Goal: Task Accomplishment & Management: Manage account settings

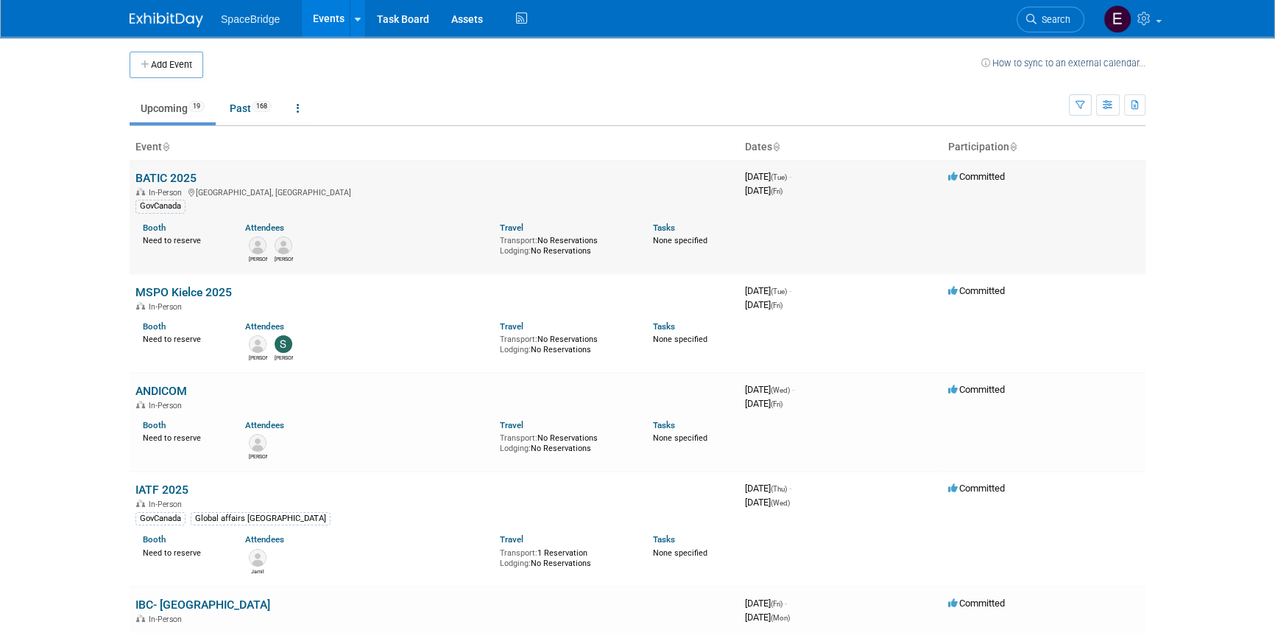
click at [171, 176] on link "BATIC 2025" at bounding box center [165, 178] width 61 height 14
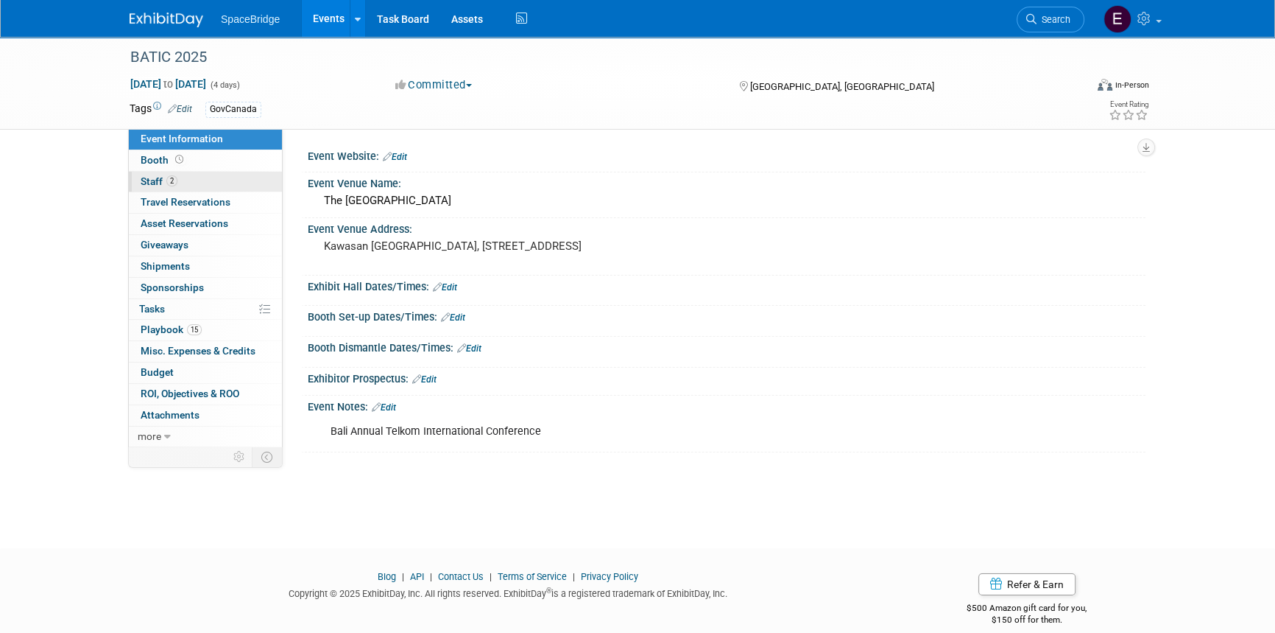
click at [155, 184] on span "Staff 2" at bounding box center [159, 181] width 37 height 12
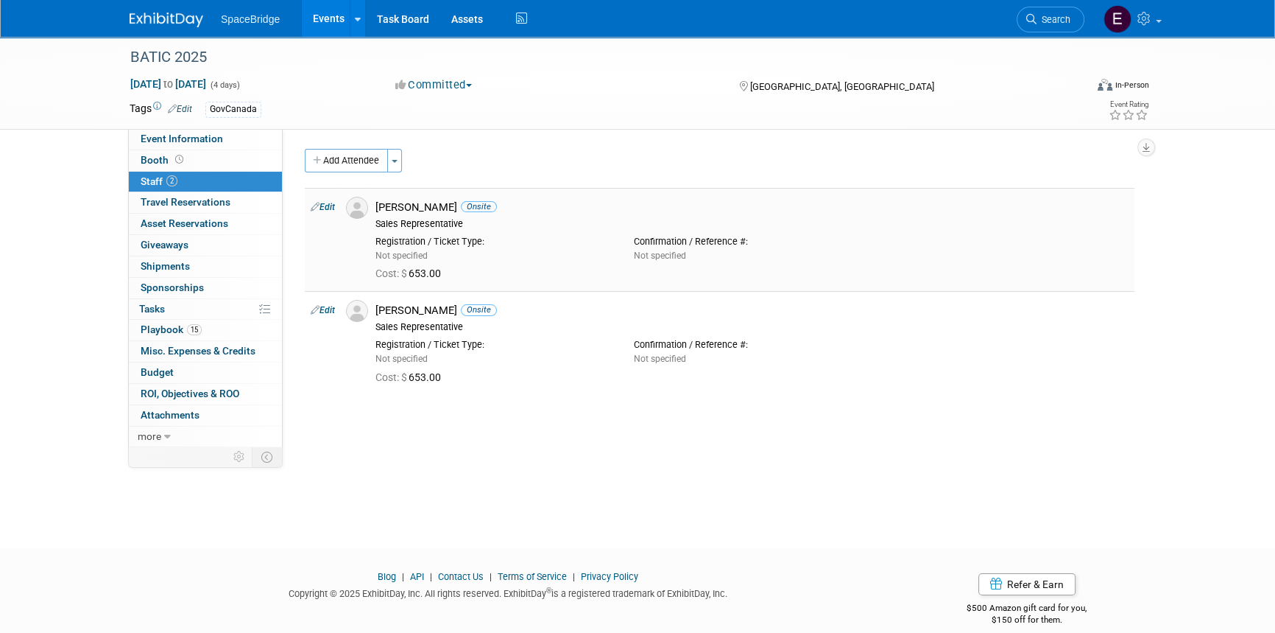
click at [325, 206] on link "Edit" at bounding box center [323, 207] width 24 height 10
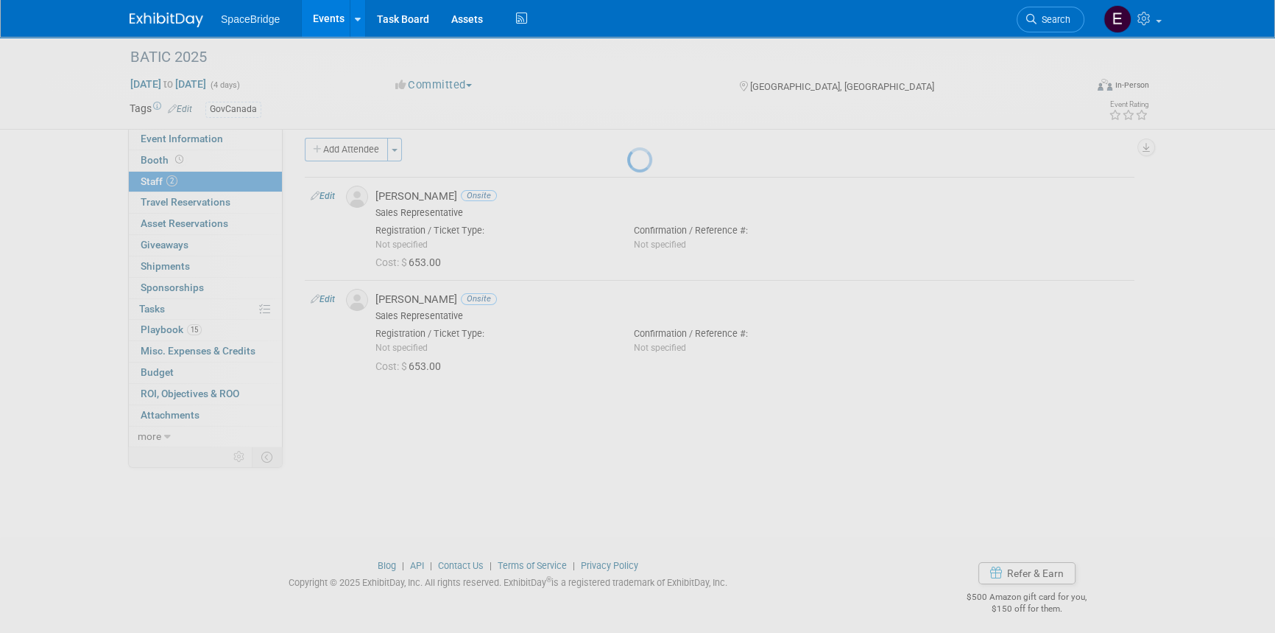
select select "6de68443-a07c-4a92-84ab-48f8ae89cb10"
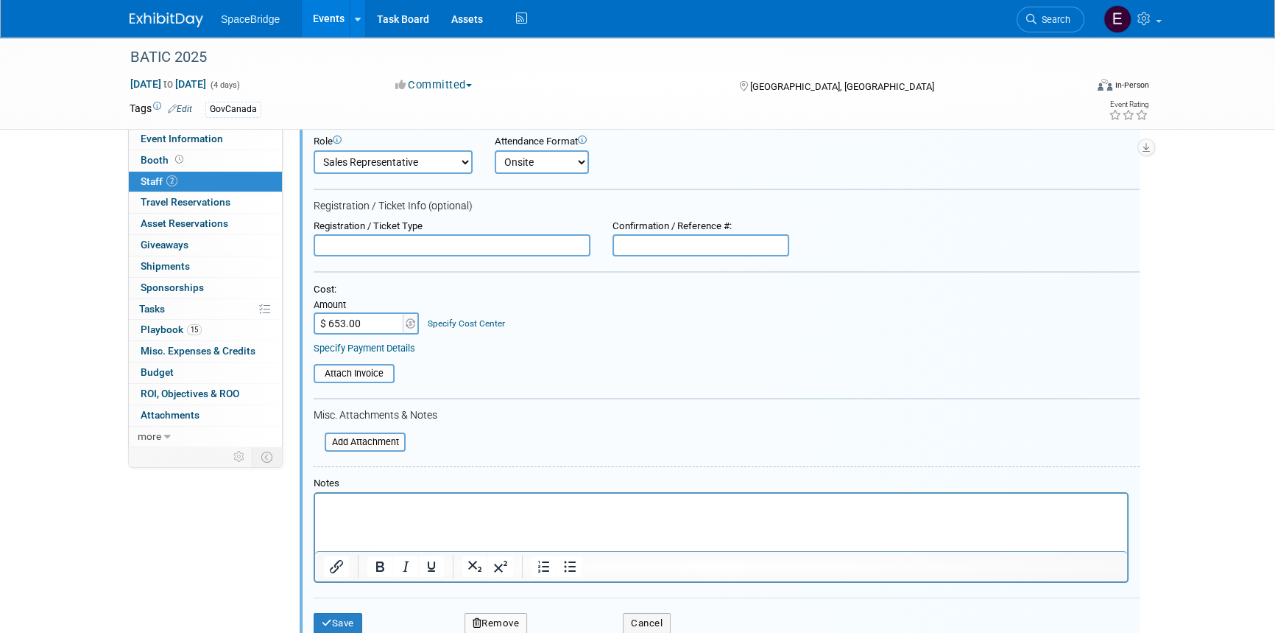
scroll to position [355, 0]
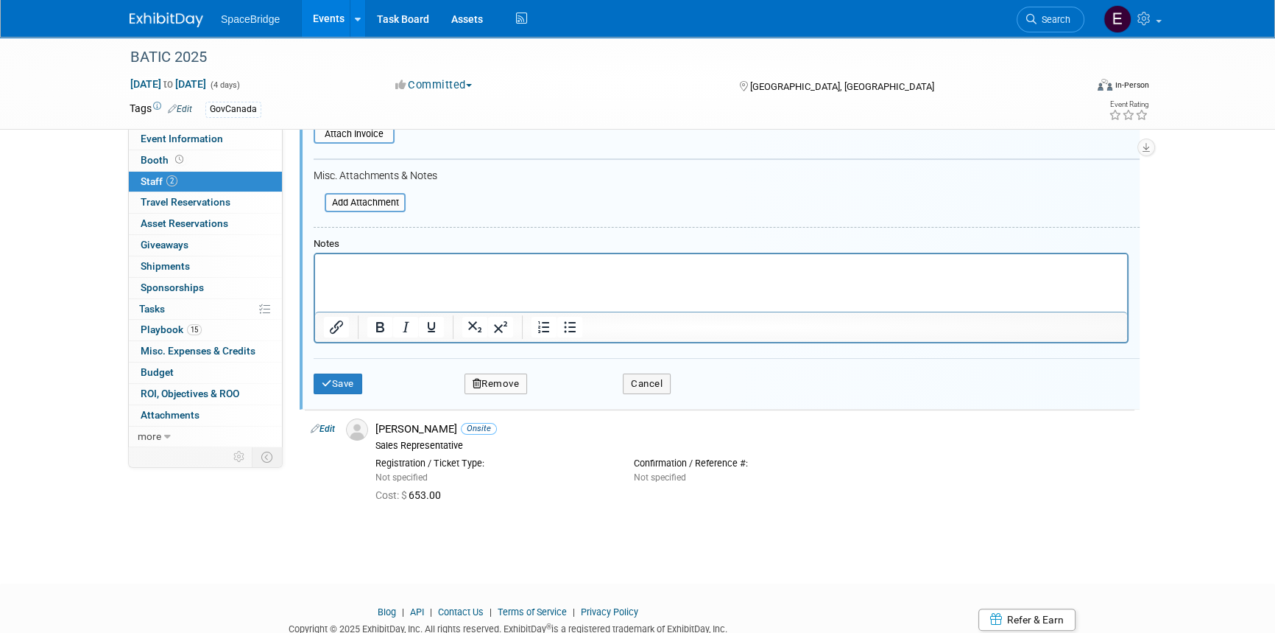
click at [488, 385] on button "Remove" at bounding box center [496, 383] width 63 height 21
click at [577, 391] on link "Yes" at bounding box center [575, 394] width 43 height 24
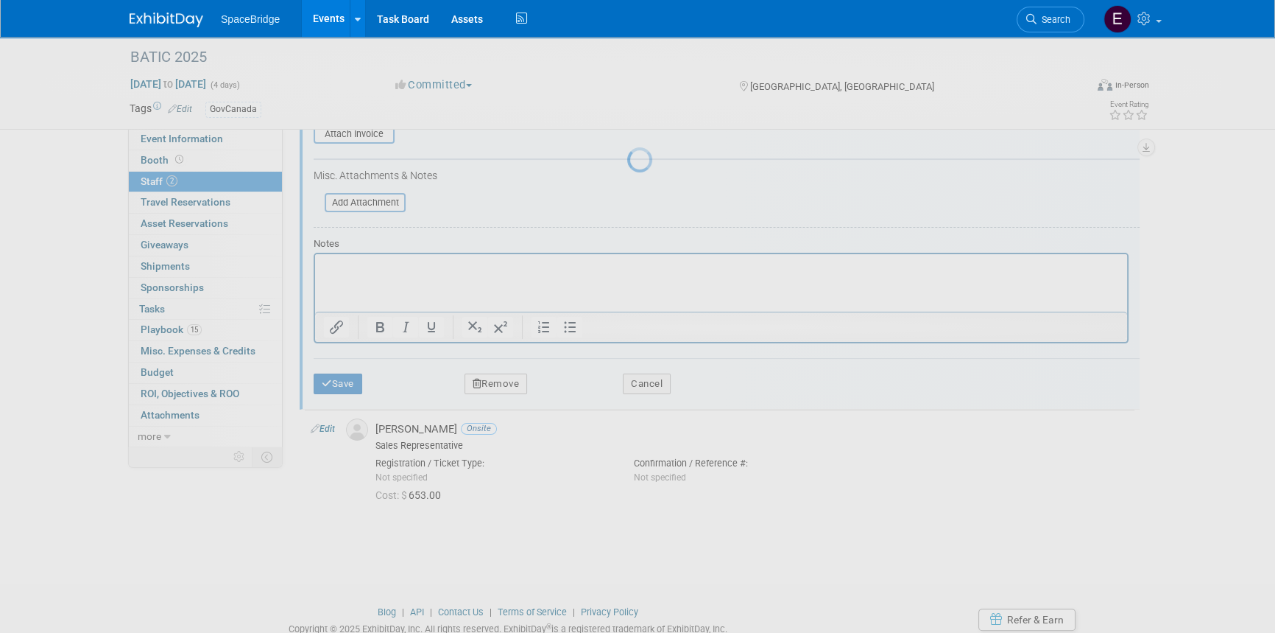
scroll to position [18, 0]
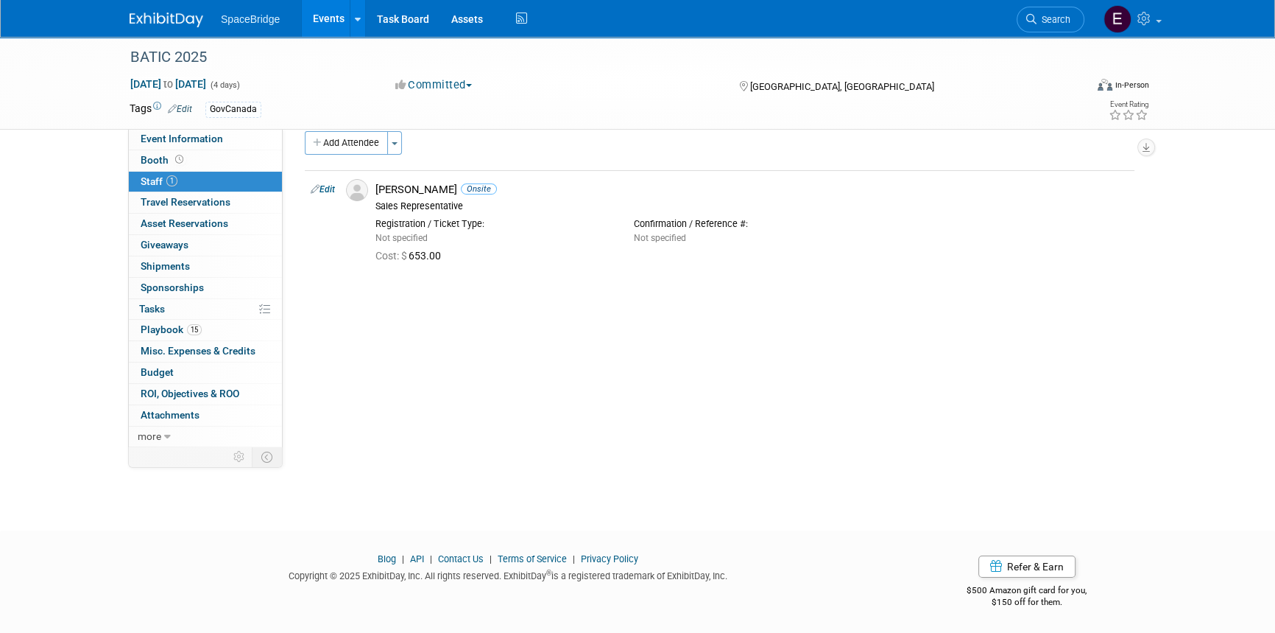
click at [161, 18] on img at bounding box center [167, 20] width 74 height 15
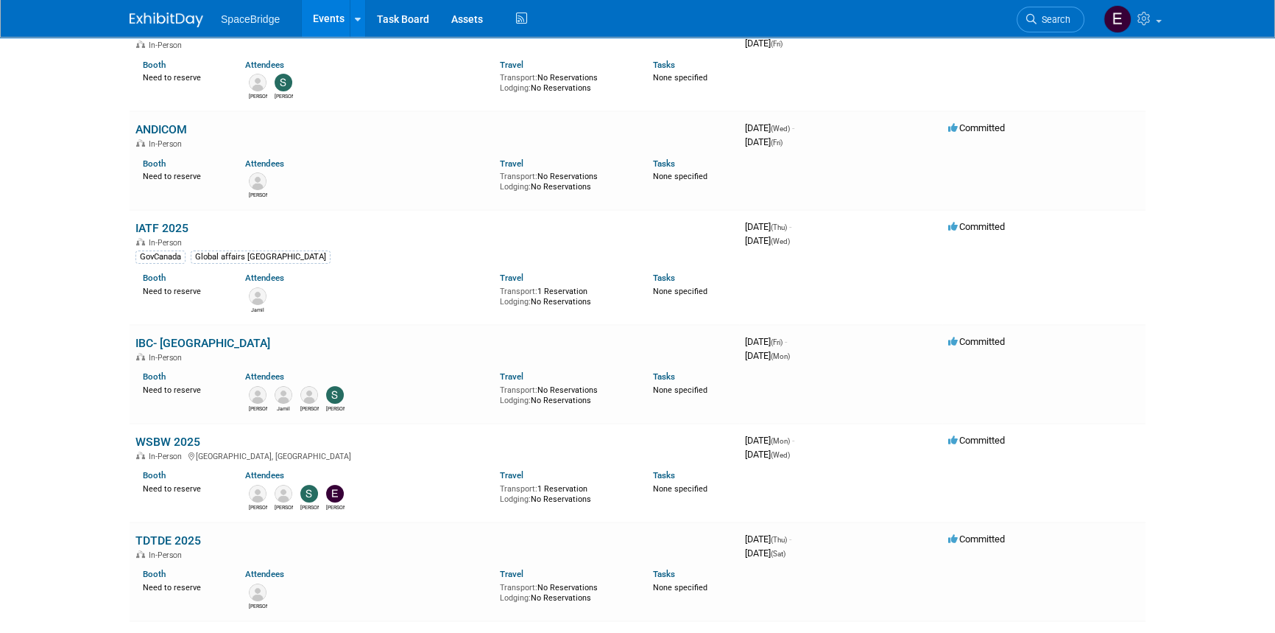
scroll to position [200, 0]
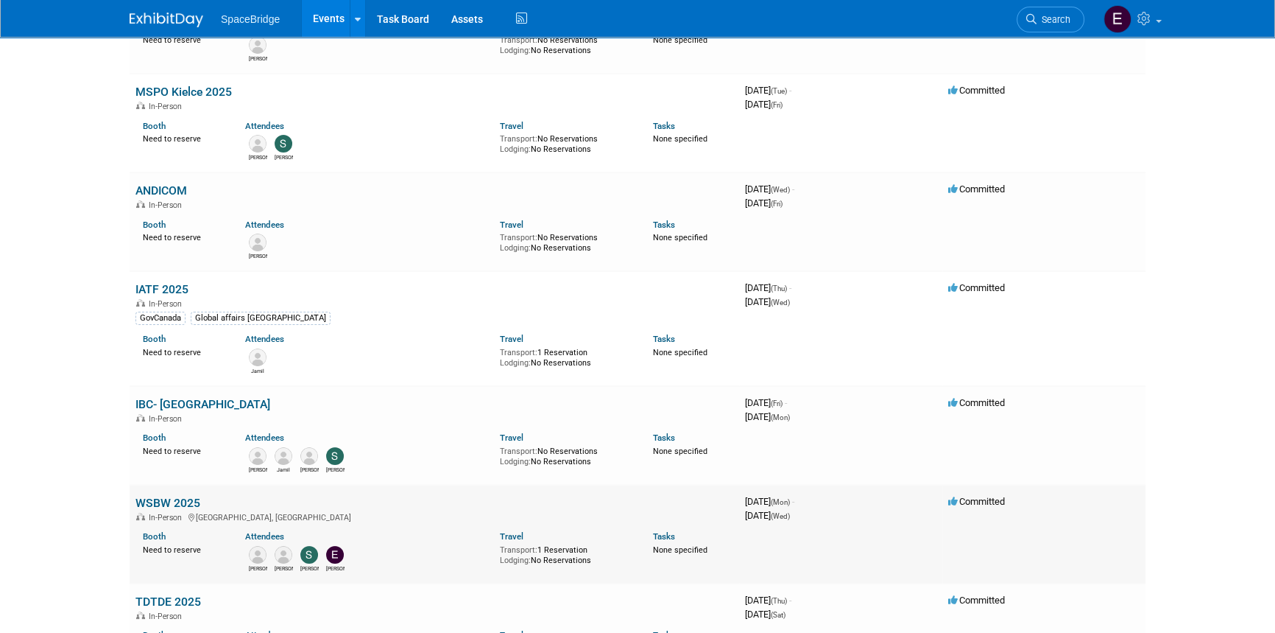
click at [153, 502] on link "WSBW 2025" at bounding box center [167, 503] width 65 height 14
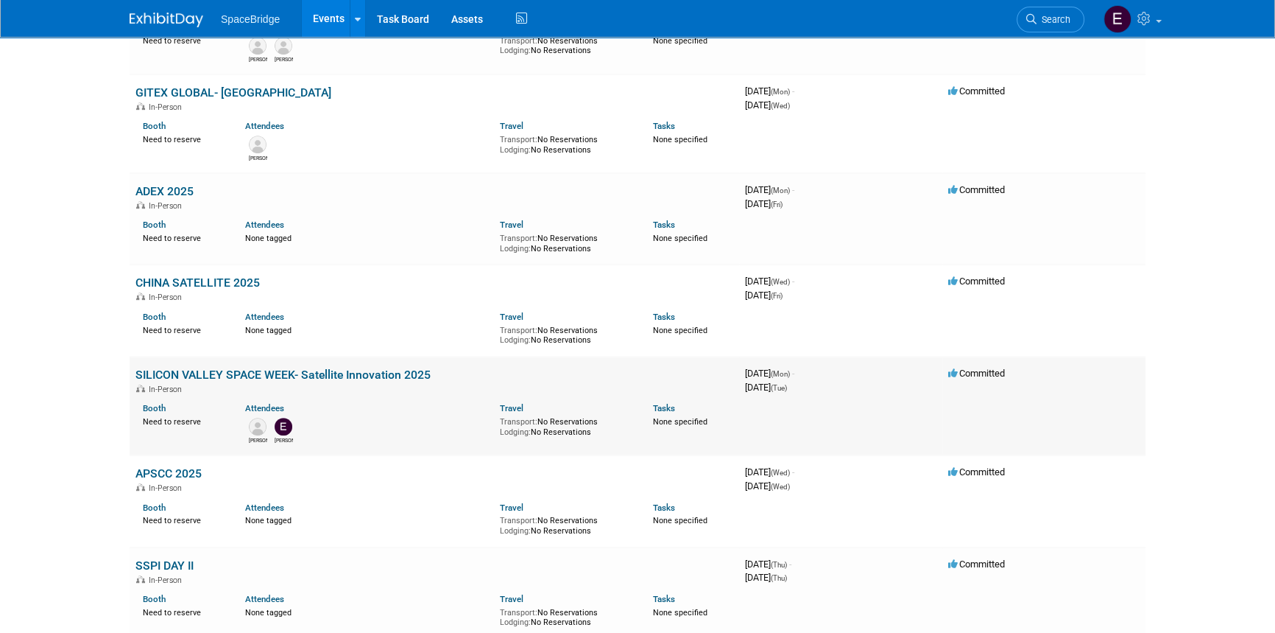
scroll to position [1004, 0]
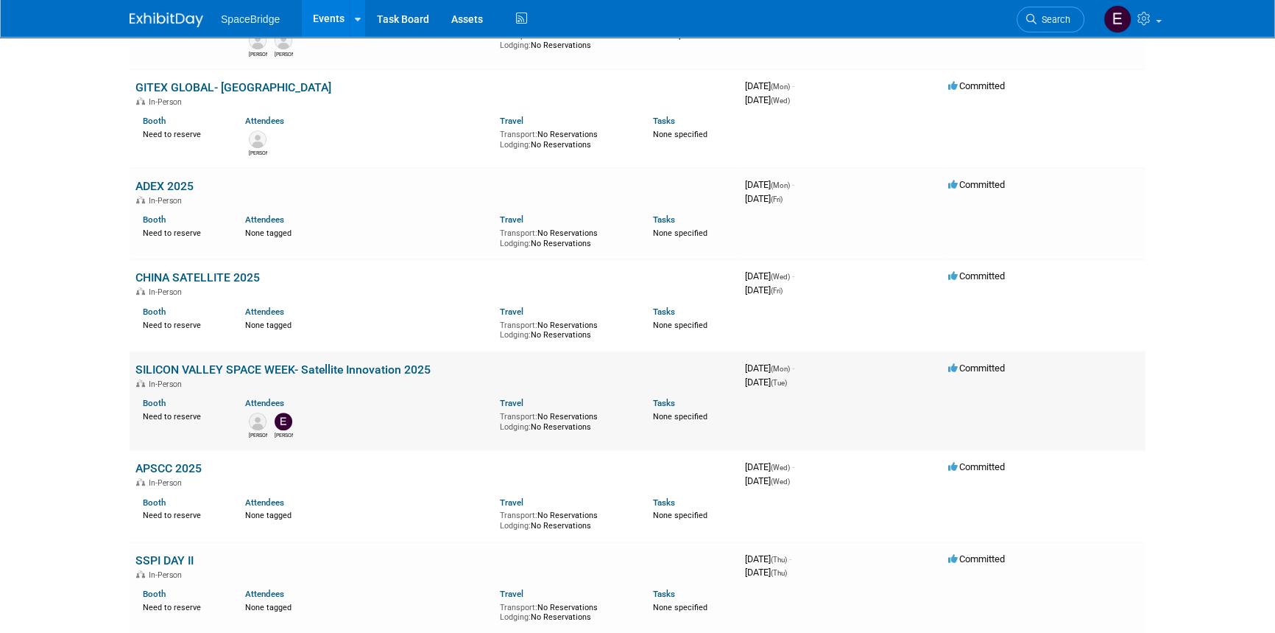
click at [179, 362] on link "SILICON VALLEY SPACE WEEK- Satellite Innovation 2025" at bounding box center [282, 369] width 295 height 14
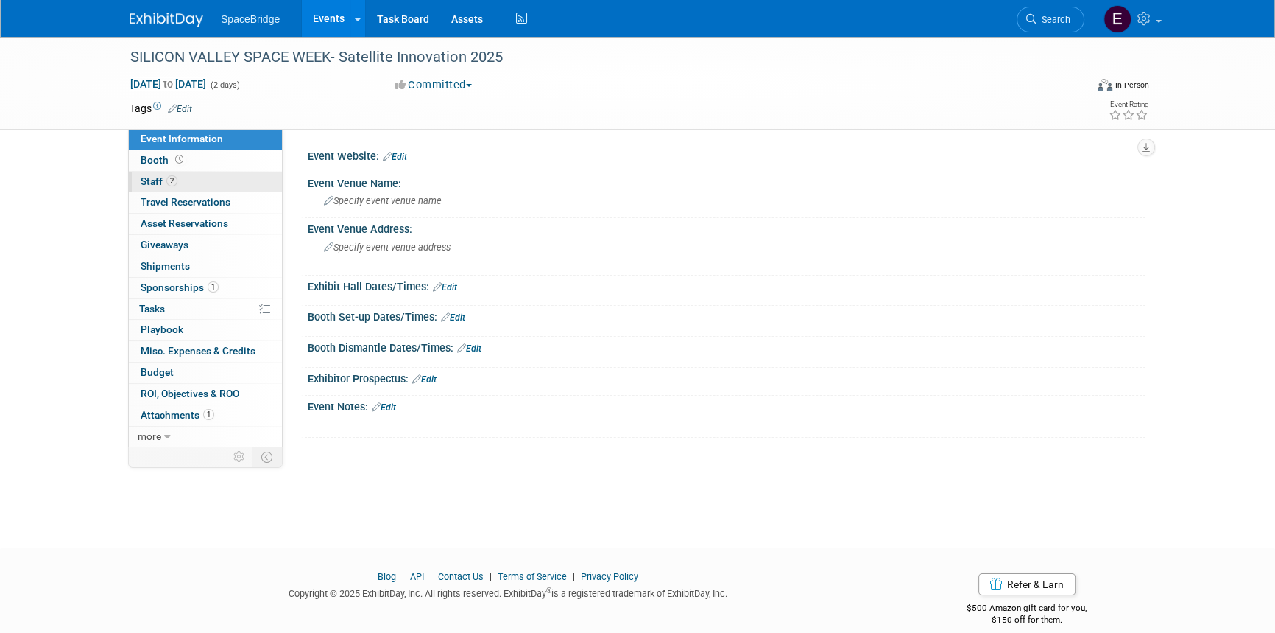
click at [169, 178] on span "2" at bounding box center [171, 180] width 11 height 11
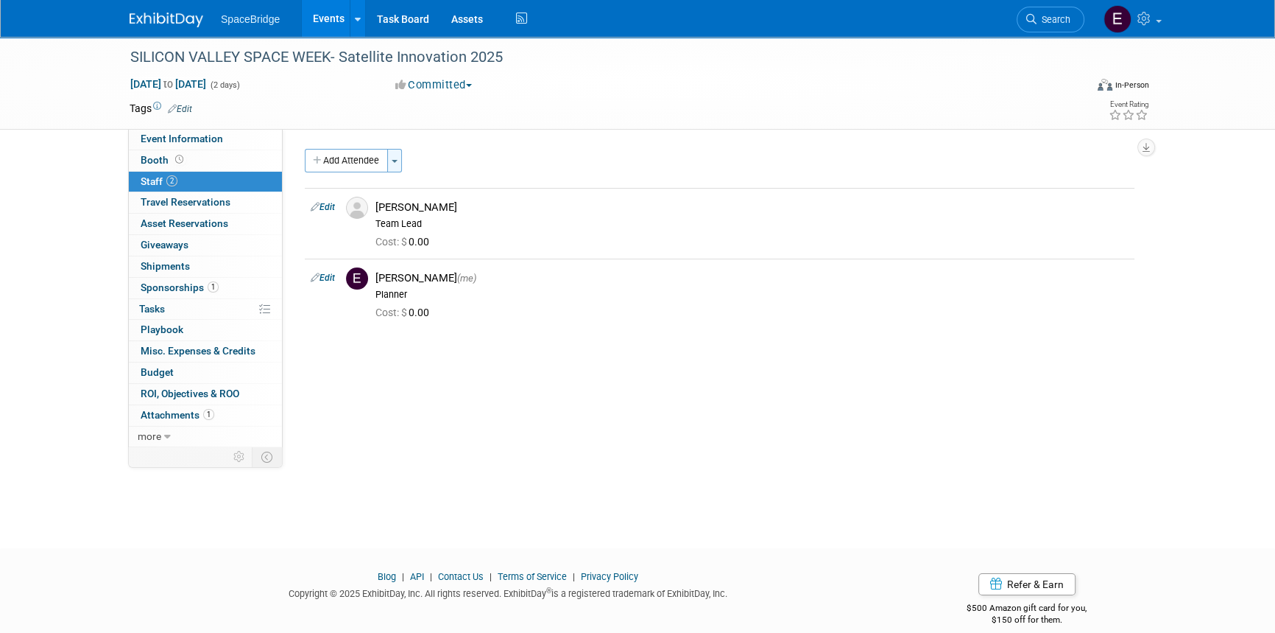
click at [397, 160] on span "button" at bounding box center [395, 161] width 6 height 3
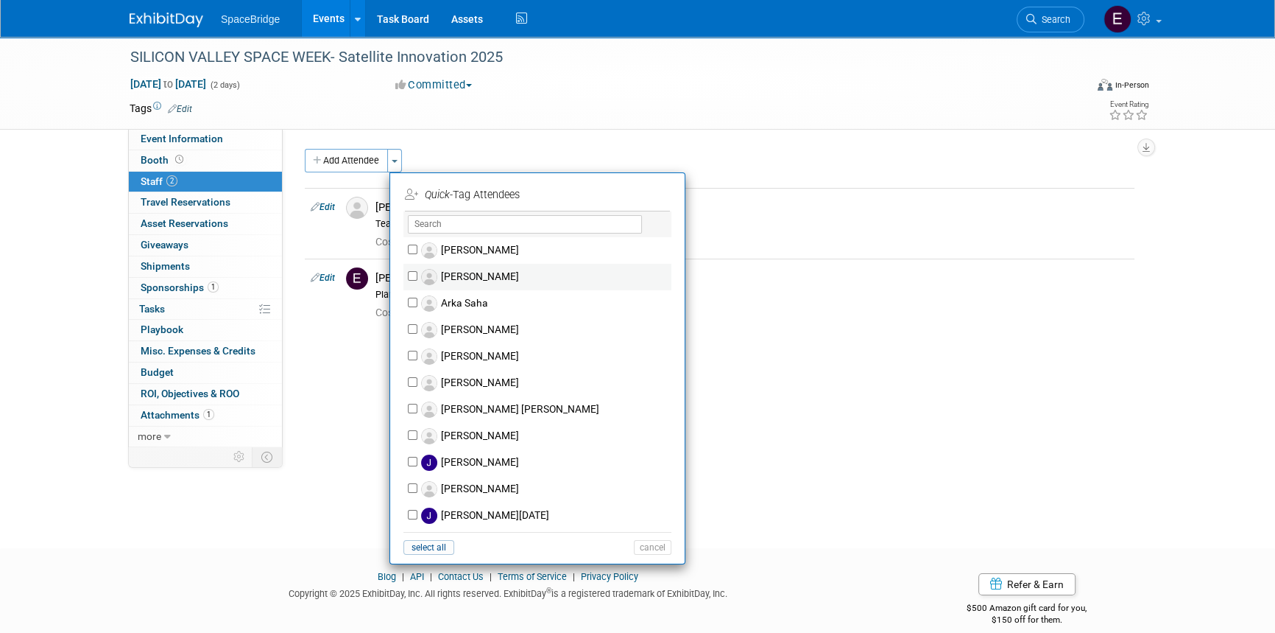
click at [486, 279] on label "Amir Kashani" at bounding box center [547, 277] width 259 height 27
click at [418, 279] on input "Amir Kashani" at bounding box center [413, 276] width 10 height 10
checkbox input "true"
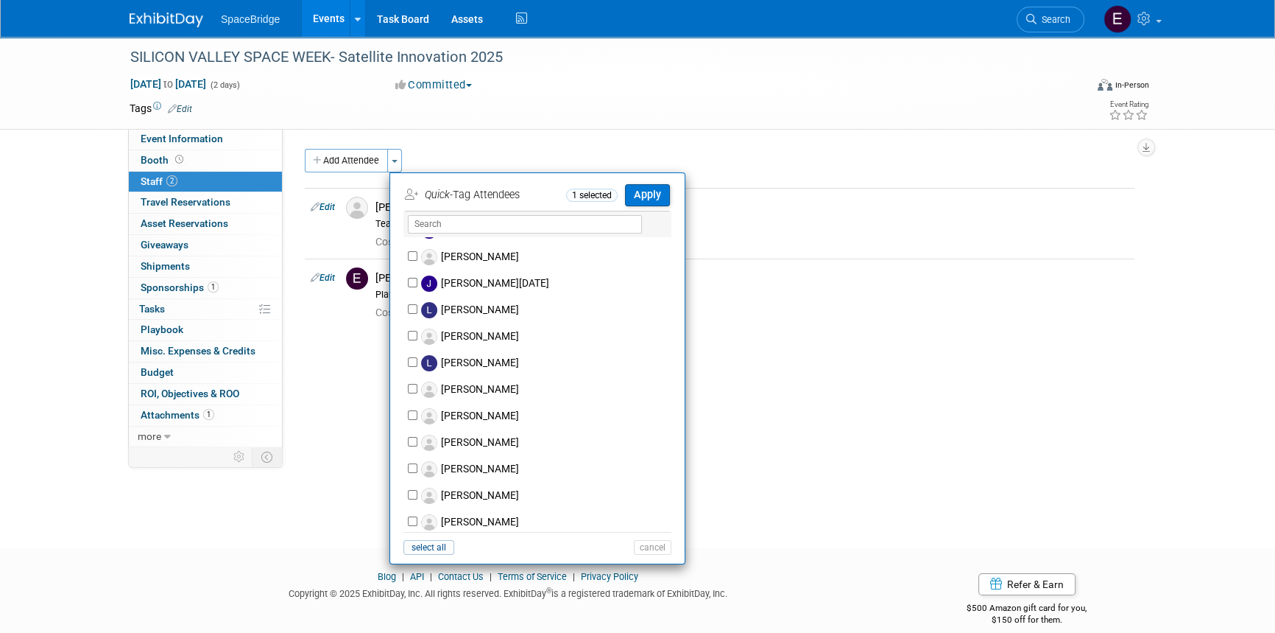
scroll to position [156, 0]
click at [649, 189] on button "Apply" at bounding box center [647, 194] width 45 height 21
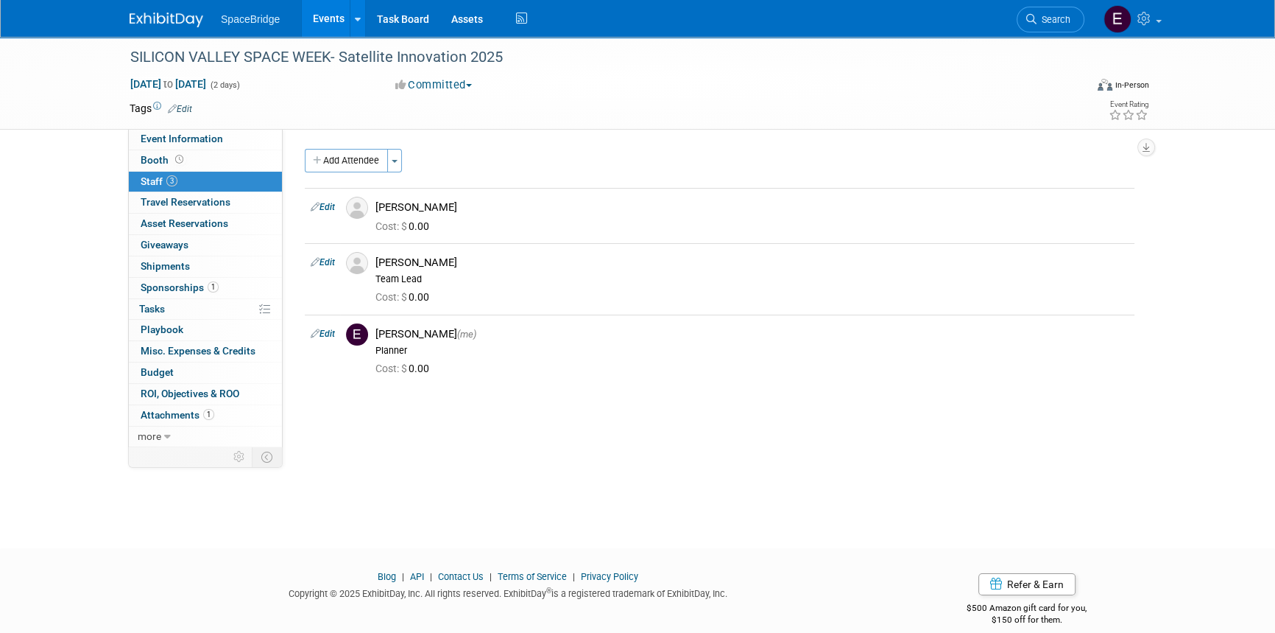
click at [175, 21] on img at bounding box center [167, 20] width 74 height 15
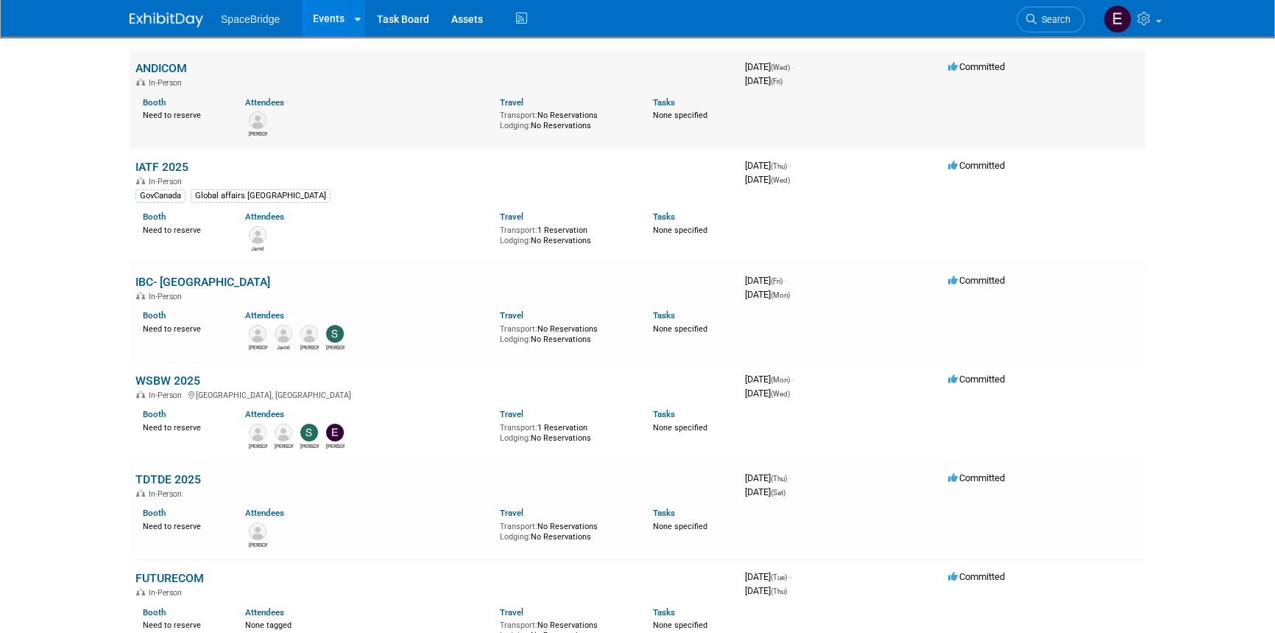
scroll to position [334, 0]
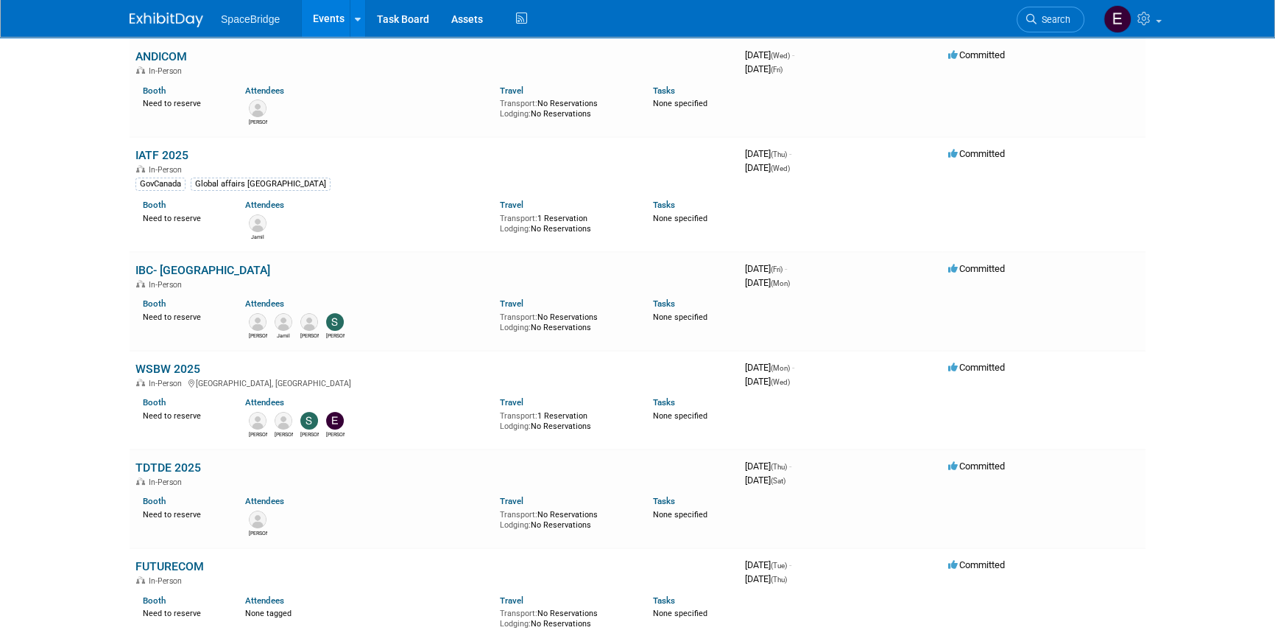
click at [1108, 206] on td "Committed" at bounding box center [1044, 194] width 203 height 114
drag, startPoint x: 1146, startPoint y: 23, endPoint x: 1149, endPoint y: 29, distance: 7.6
click at [1146, 23] on icon at bounding box center [1146, 18] width 17 height 13
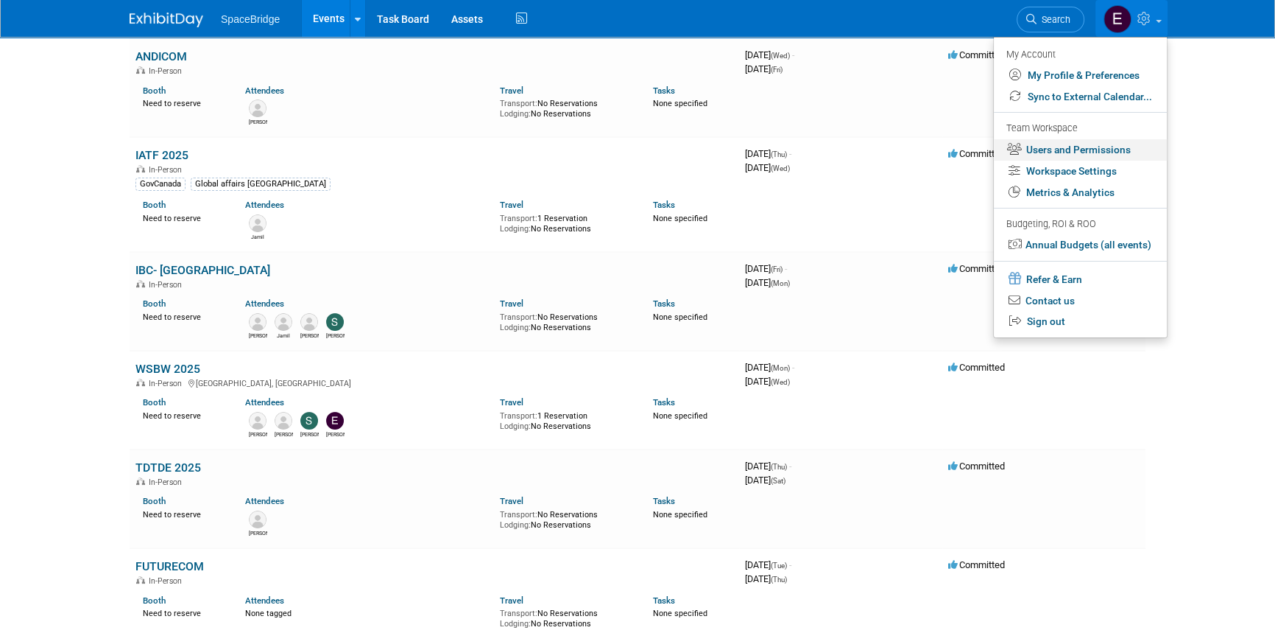
click at [1062, 149] on link "Users and Permissions" at bounding box center [1080, 149] width 173 height 21
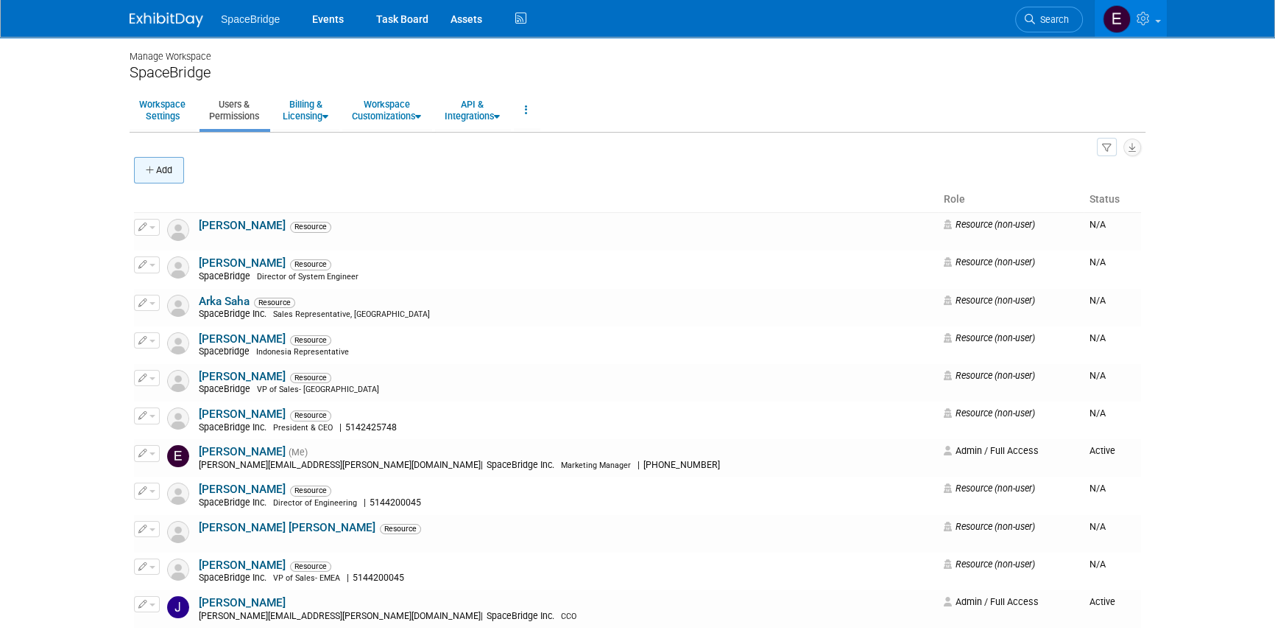
click at [158, 169] on button "Add" at bounding box center [159, 170] width 50 height 27
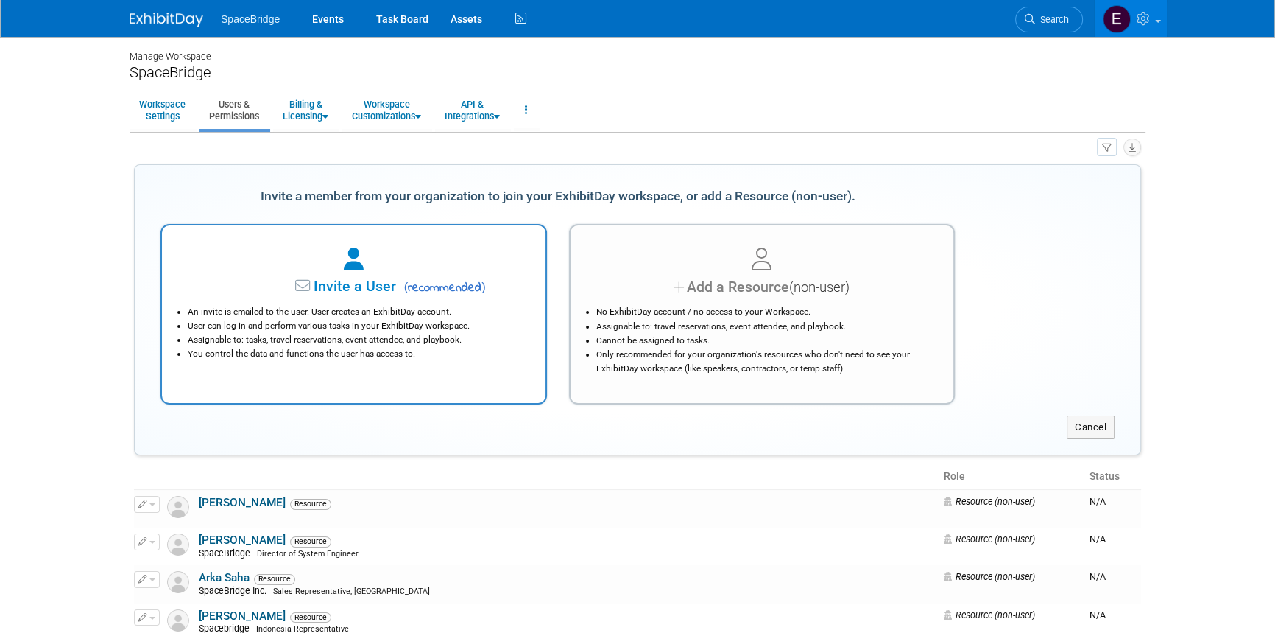
click at [395, 308] on li "An invite is emailed to the user. User creates an ExhibitDay account." at bounding box center [357, 312] width 339 height 14
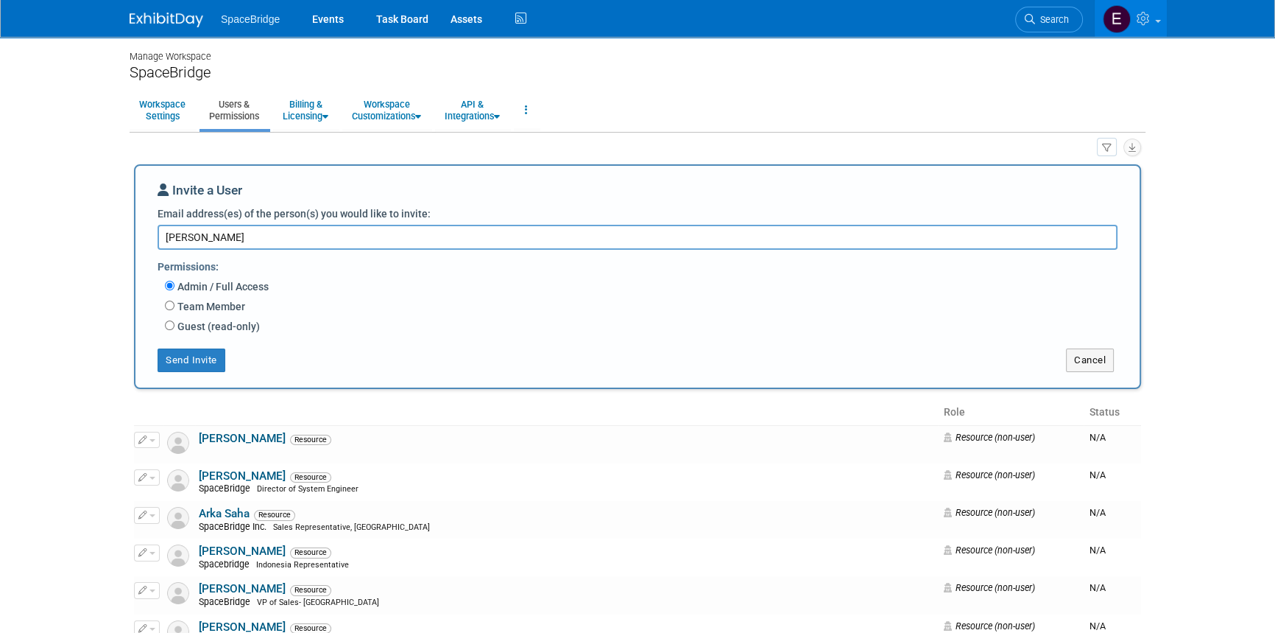
drag, startPoint x: 261, startPoint y: 233, endPoint x: 206, endPoint y: 233, distance: 54.5
click at [206, 233] on textarea "Rakesh Saha" at bounding box center [638, 237] width 960 height 25
type textarea "[PERSON_NAME]"
click at [168, 326] on input "Guest (read-only)" at bounding box center [170, 325] width 10 height 10
radio input "true"
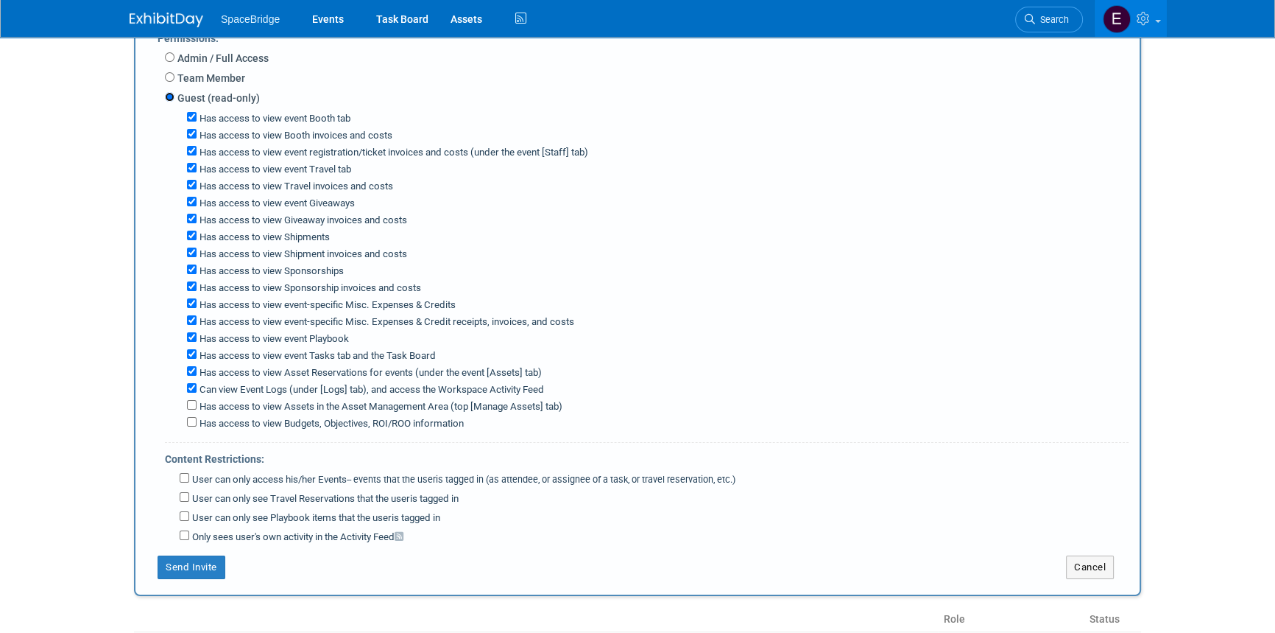
scroll to position [66, 0]
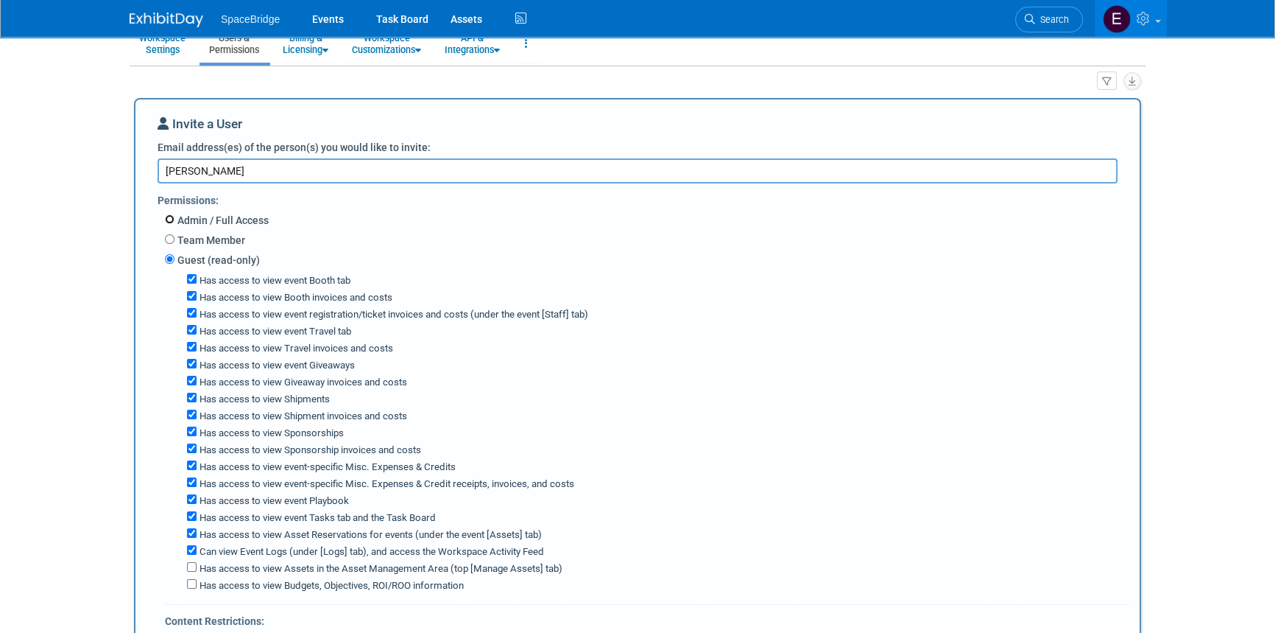
click at [169, 214] on input "Admin / Full Access" at bounding box center [170, 219] width 10 height 10
radio input "true"
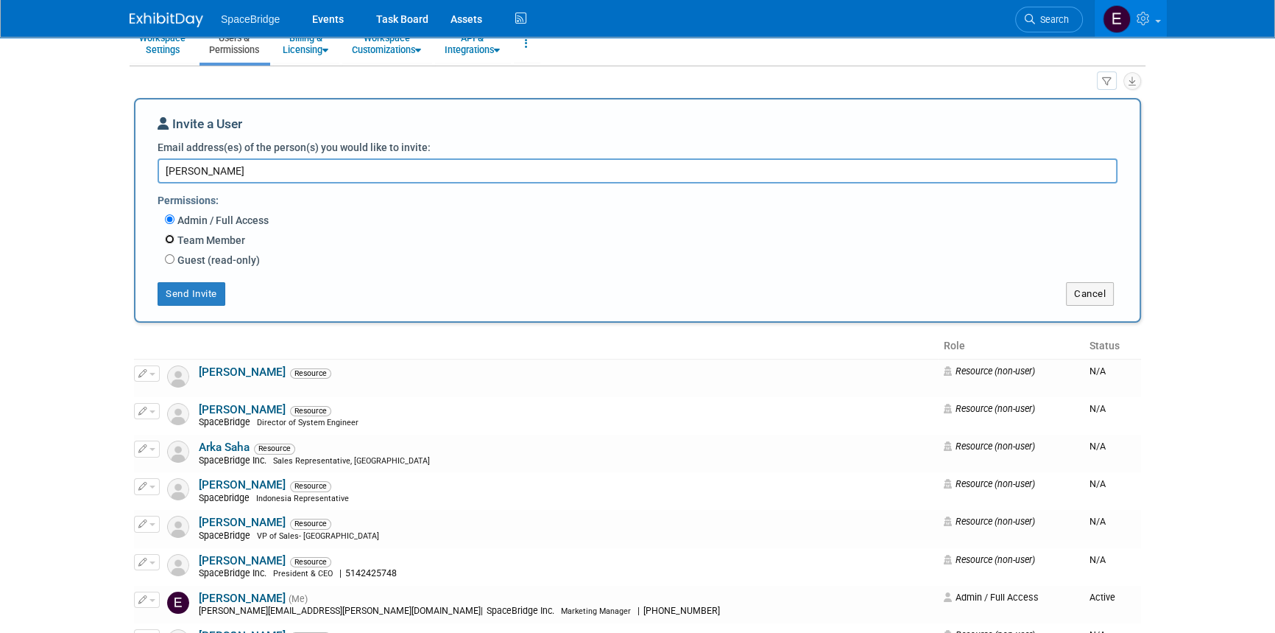
click at [168, 235] on input "Team Member" at bounding box center [170, 239] width 10 height 10
radio input "true"
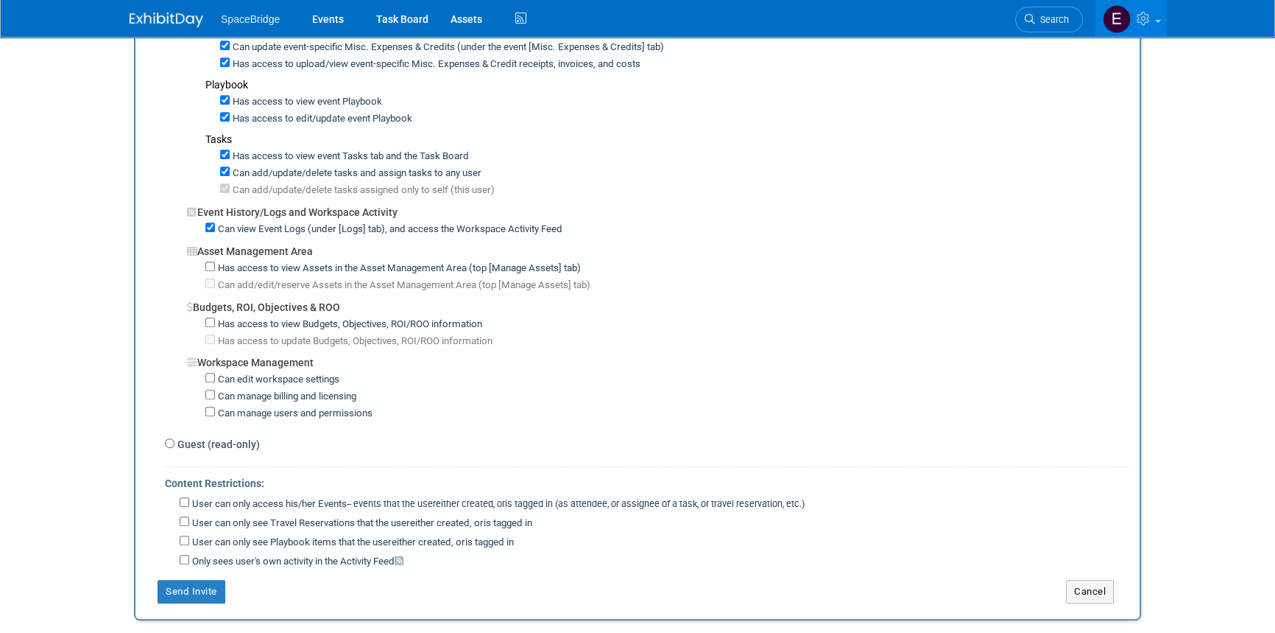
scroll to position [1138, 0]
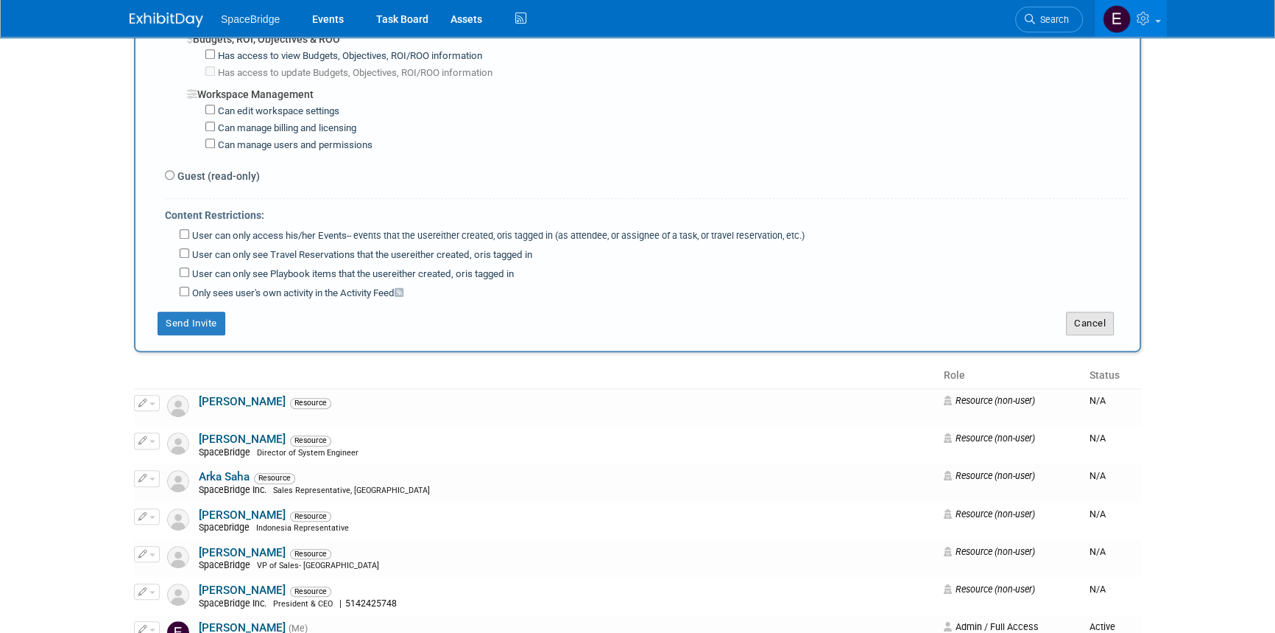
click at [1090, 311] on button "Cancel" at bounding box center [1090, 323] width 48 height 24
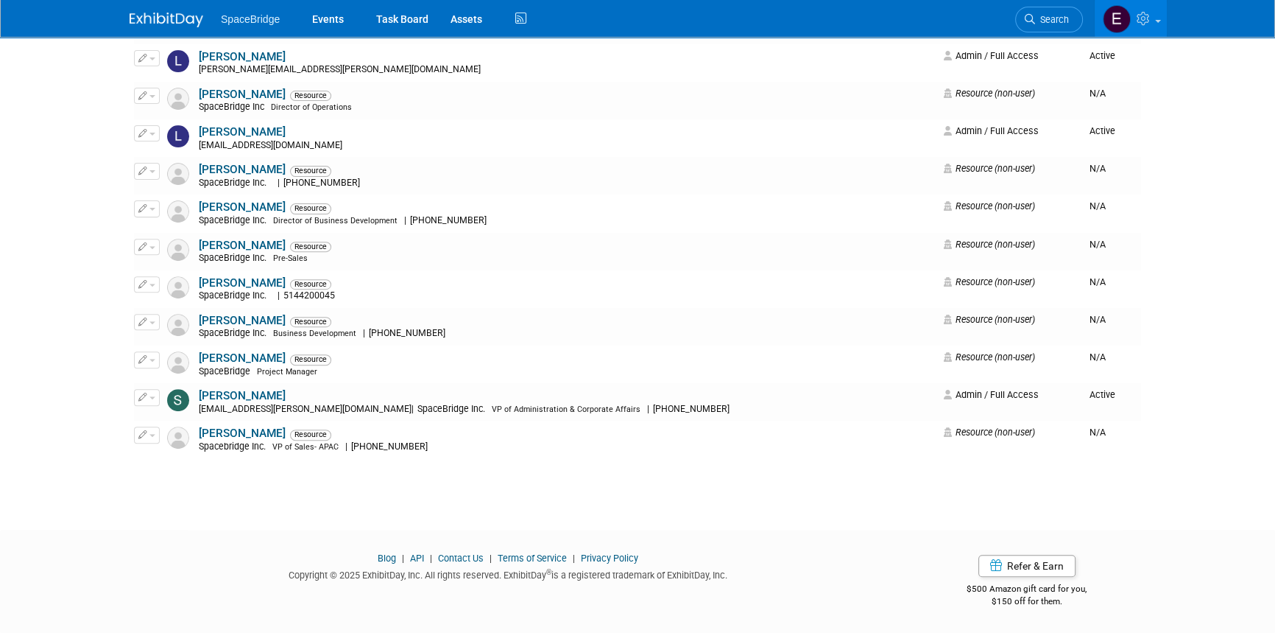
scroll to position [0, 0]
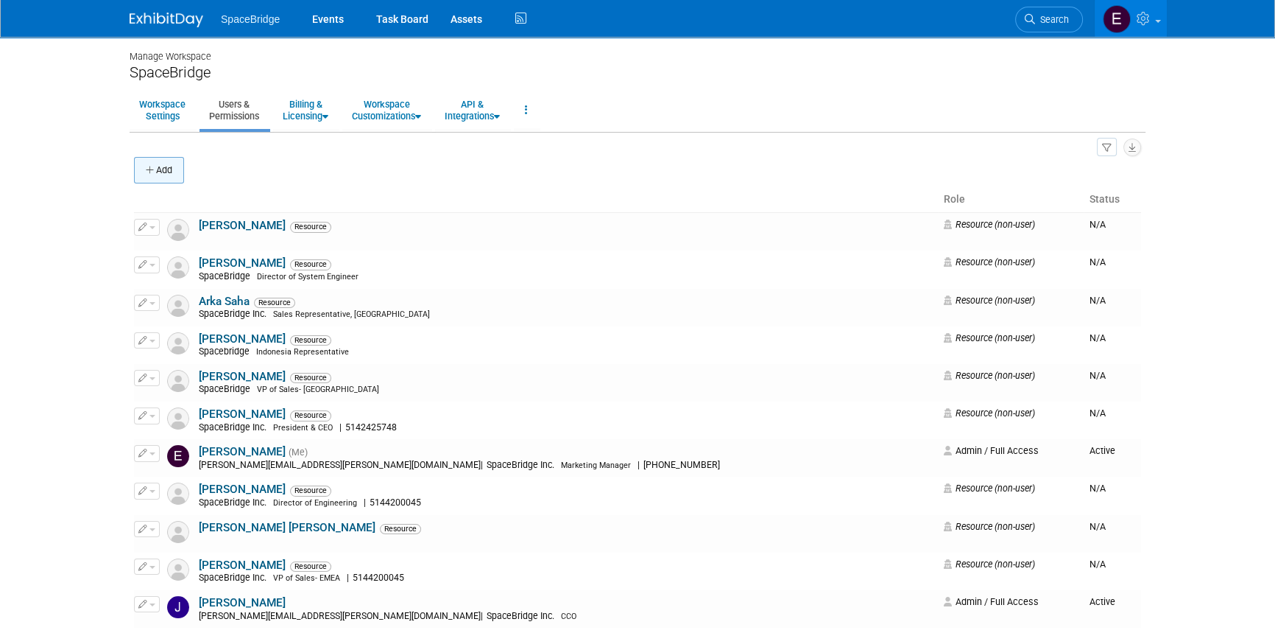
click at [174, 172] on button "Add" at bounding box center [159, 170] width 50 height 27
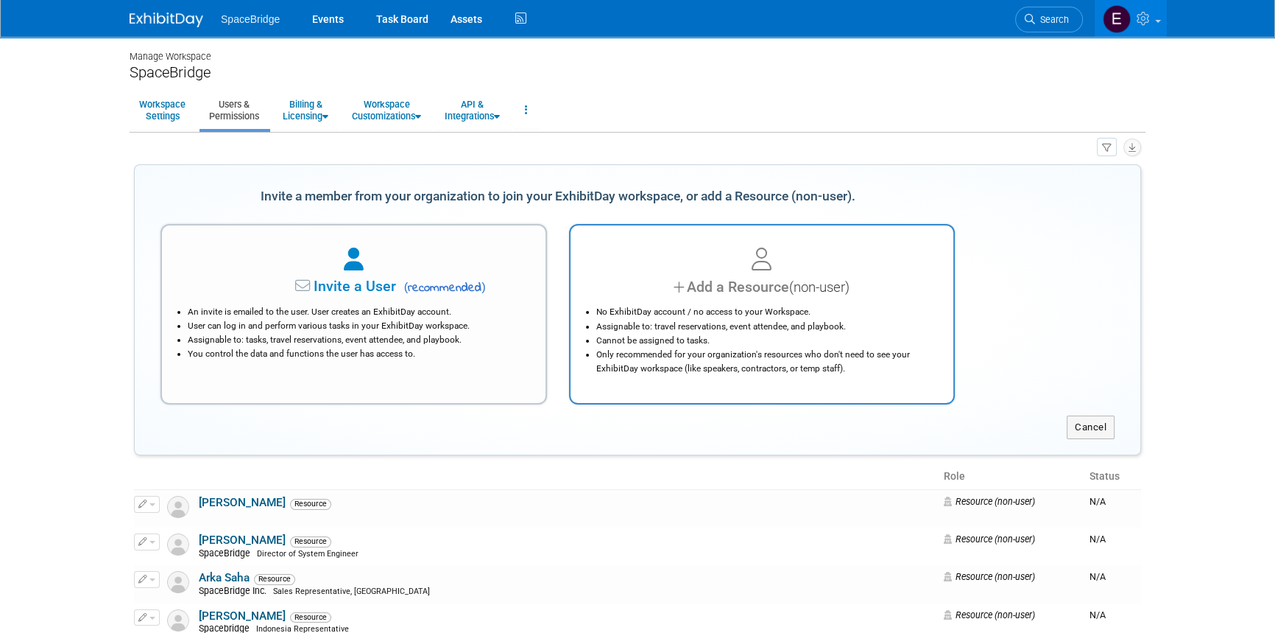
click at [805, 306] on li "No ExhibitDay account / no access to your Workspace." at bounding box center [765, 312] width 339 height 14
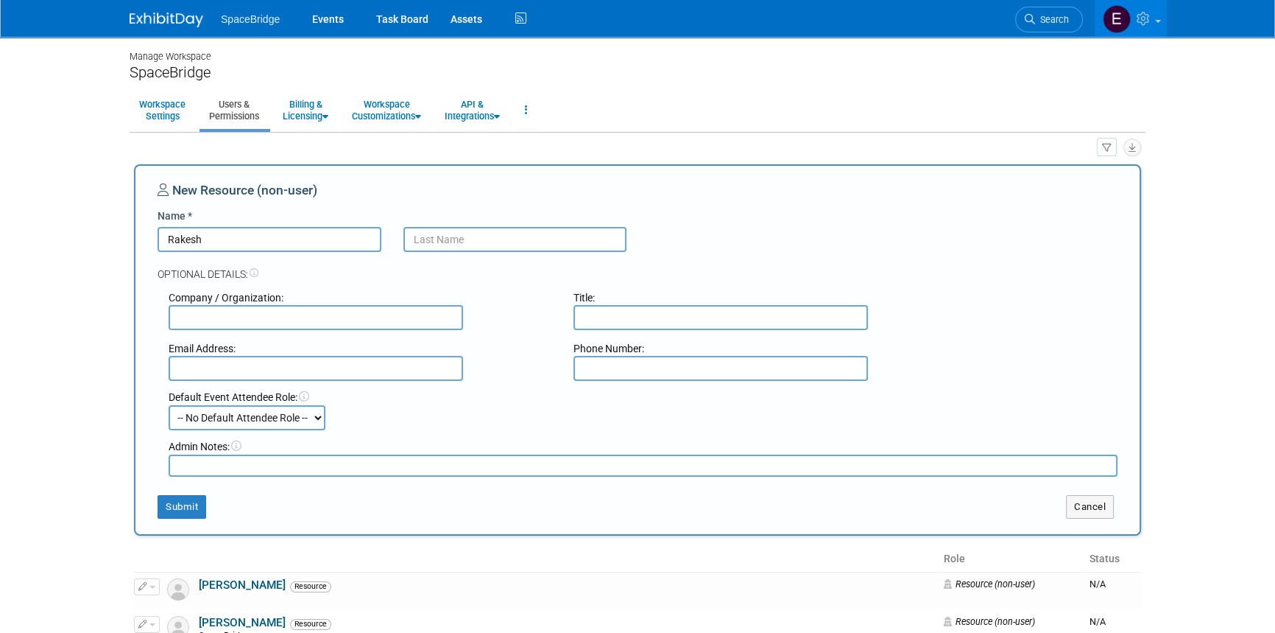
type input "Rakesh"
click at [479, 237] on input "text" at bounding box center [516, 239] width 224 height 25
type input "Sharma"
click at [383, 320] on input "text" at bounding box center [316, 317] width 295 height 25
type input "SapceBridge Inc."
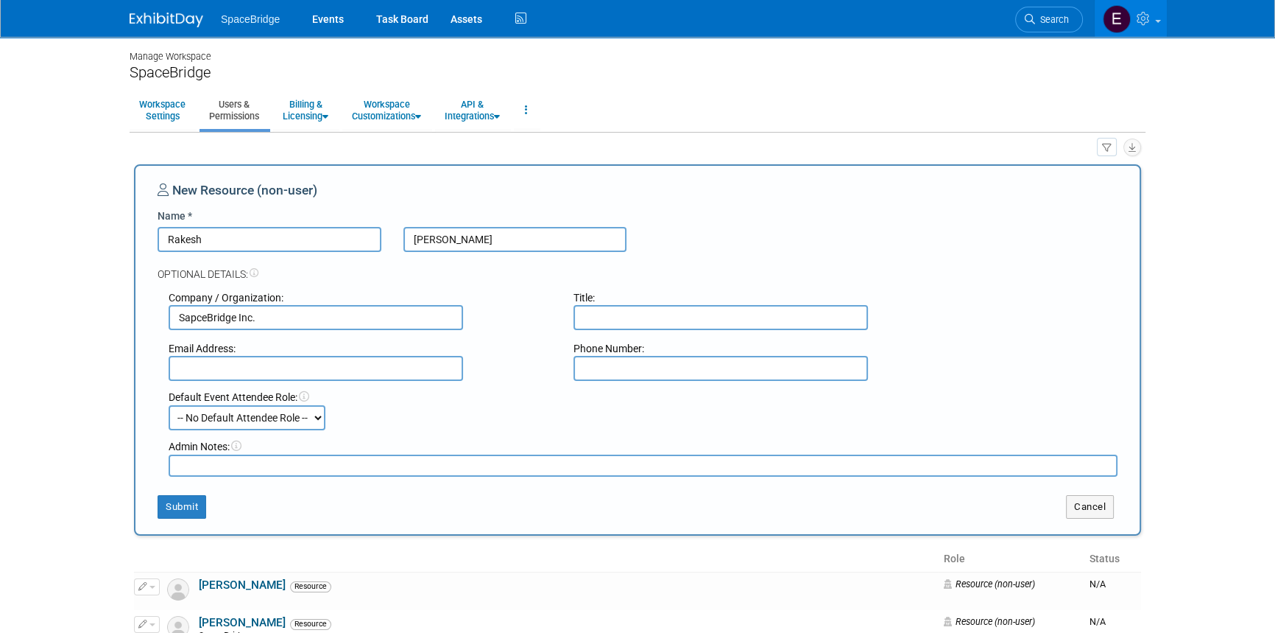
click at [722, 323] on input "text" at bounding box center [721, 317] width 295 height 25
click at [289, 368] on input "text" at bounding box center [316, 368] width 295 height 25
type input "rakesh.sharma@spacebridge.com"
click at [272, 421] on select "-- No Default Attendee Role -- Demonstrator Host Planner Presenter Sales Repres…" at bounding box center [247, 417] width 157 height 25
click at [169, 405] on select "-- No Default Attendee Role -- Demonstrator Host Planner Presenter Sales Repres…" at bounding box center [247, 417] width 157 height 25
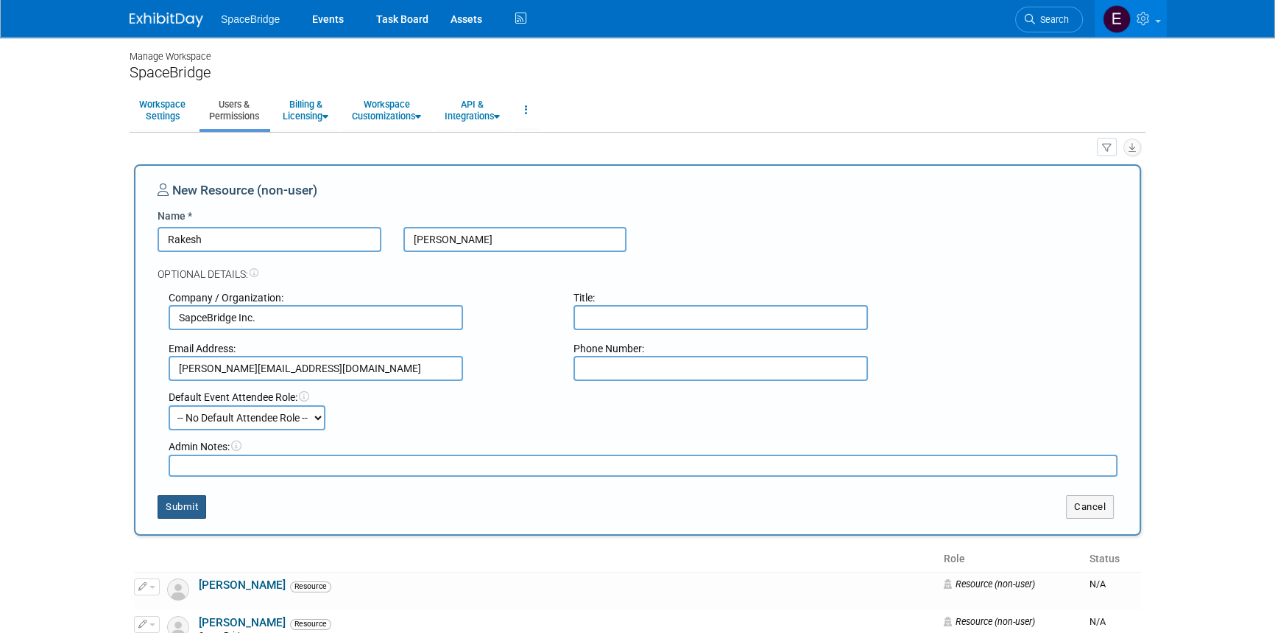
click at [180, 515] on button "Submit" at bounding box center [182, 507] width 49 height 24
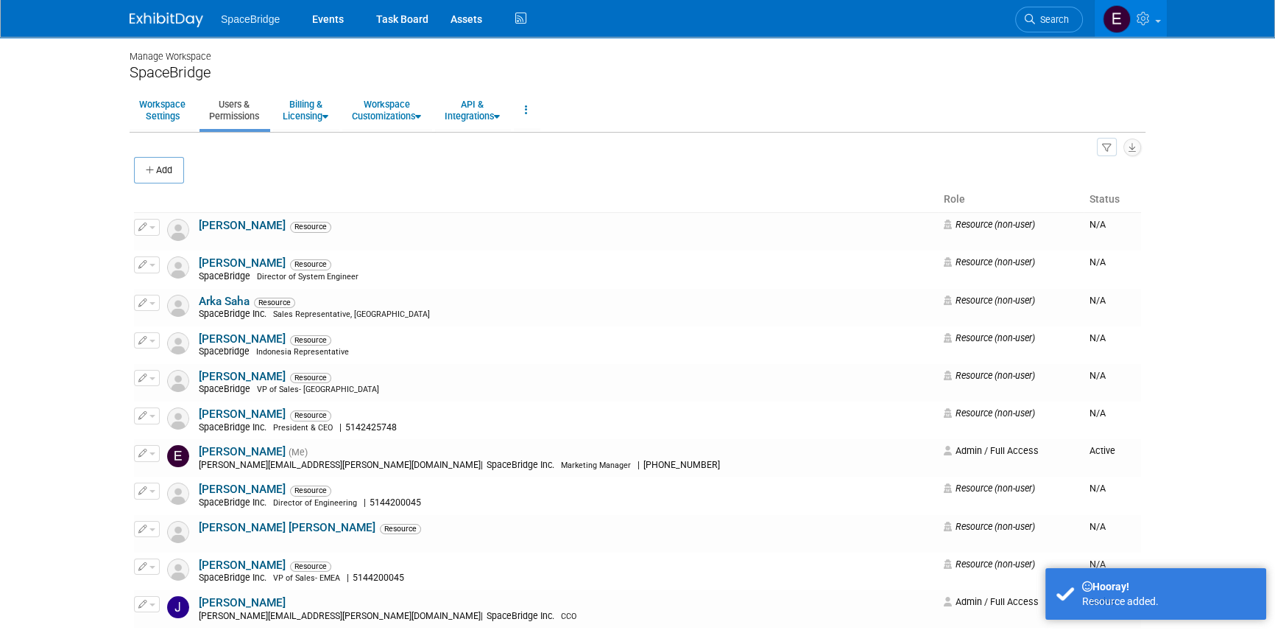
click at [153, 19] on img at bounding box center [167, 20] width 74 height 15
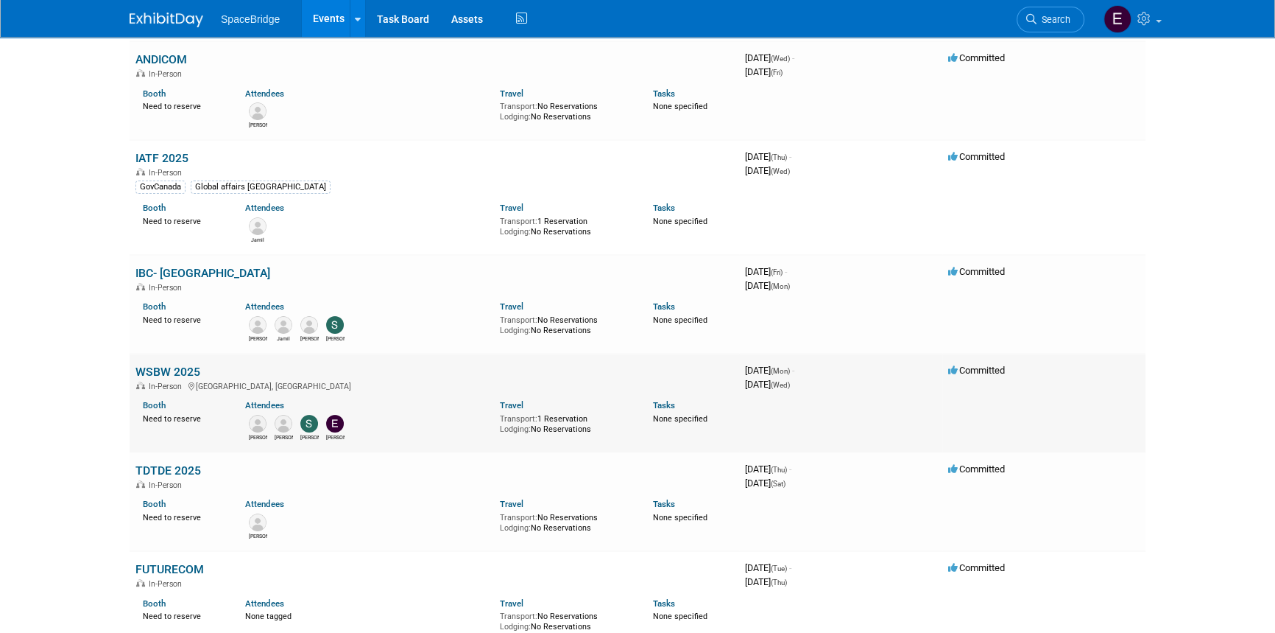
scroll to position [334, 0]
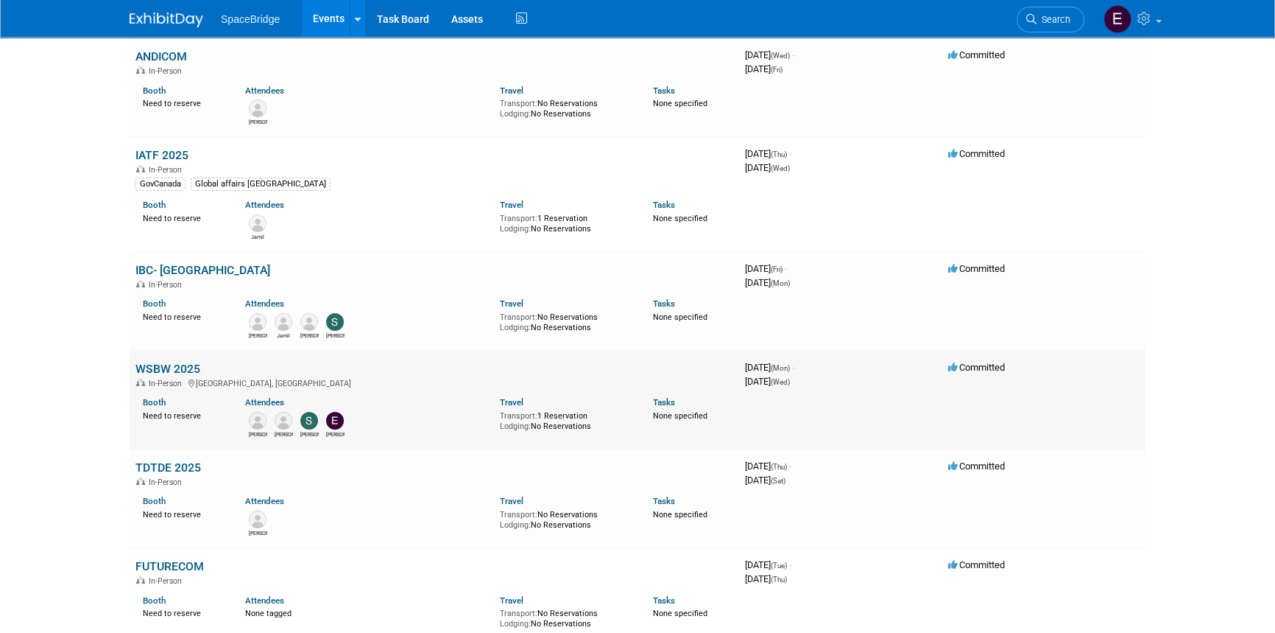
click at [170, 367] on link "WSBW 2025" at bounding box center [167, 369] width 65 height 14
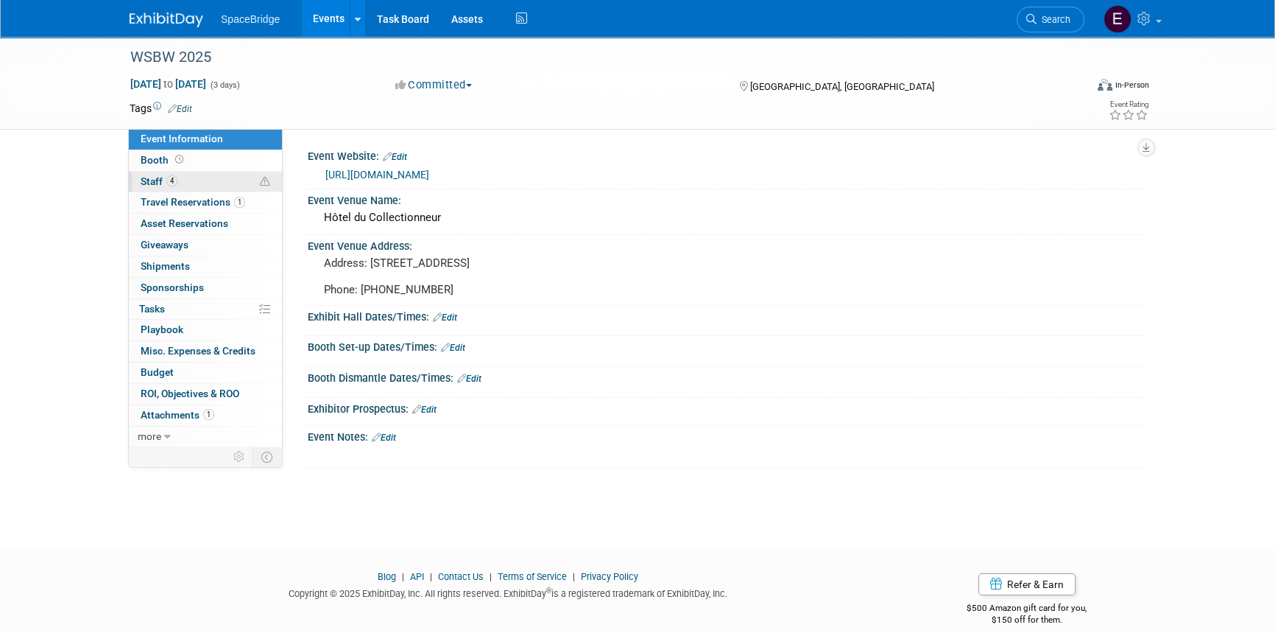
click at [173, 186] on span "Staff 4" at bounding box center [159, 181] width 37 height 12
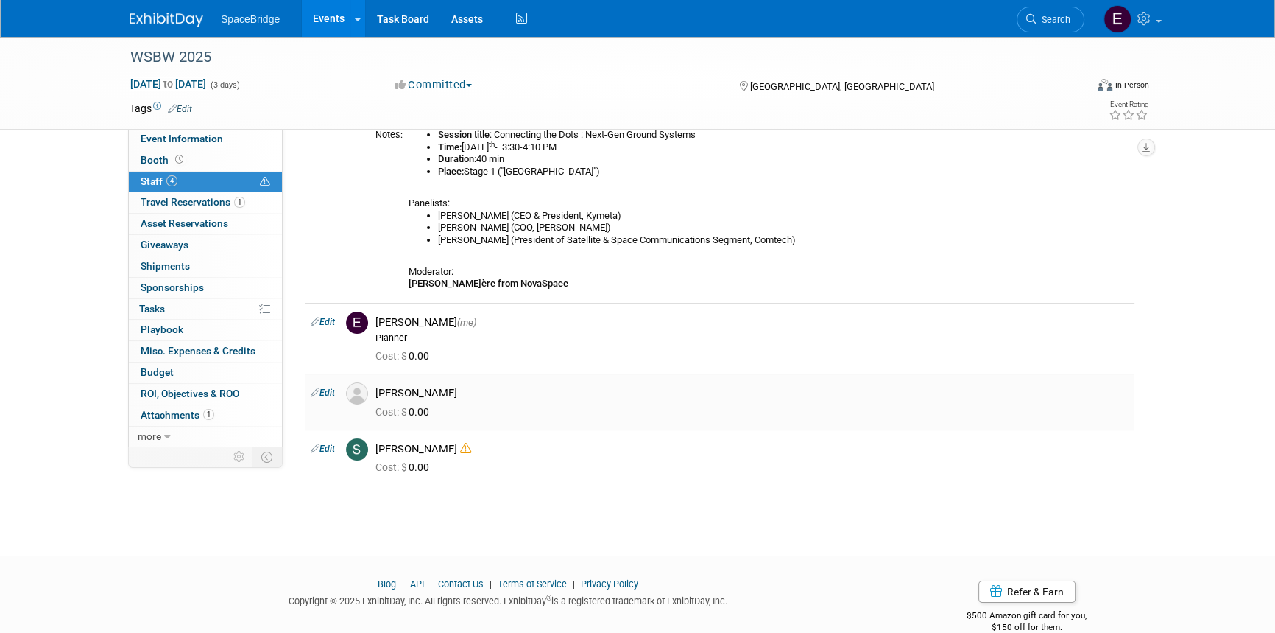
scroll to position [133, 0]
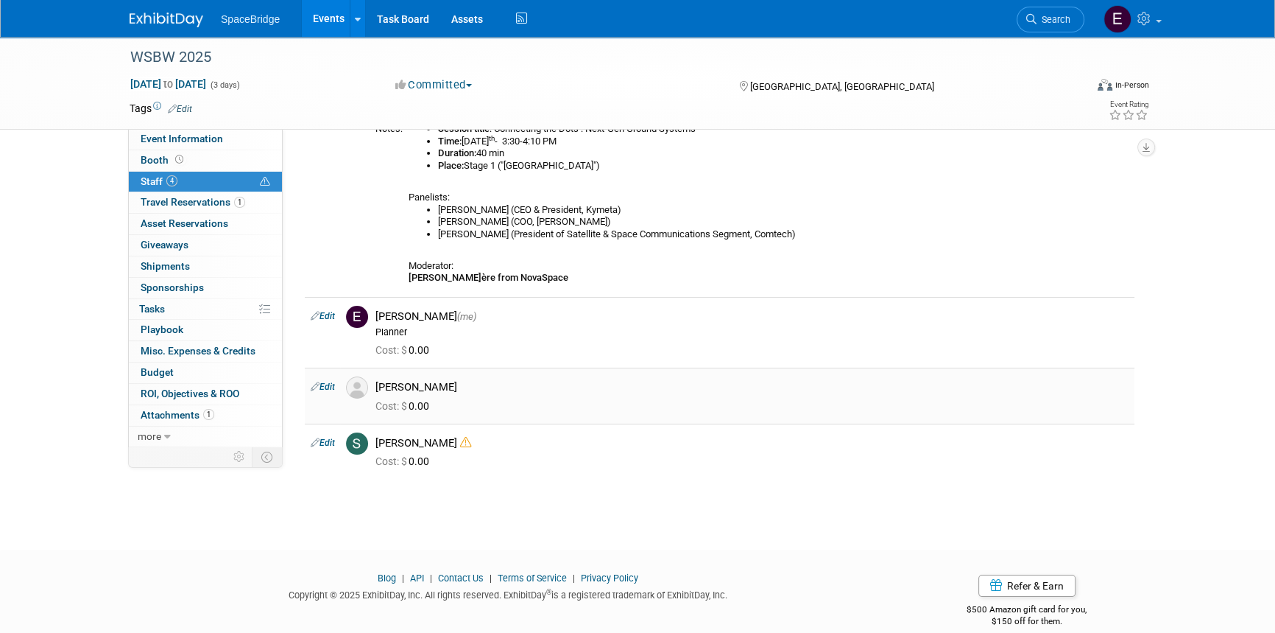
click at [331, 384] on link "Edit" at bounding box center [323, 386] width 24 height 10
select select "96c08d56-a2dc-4ac2-8089-589f6ce539de"
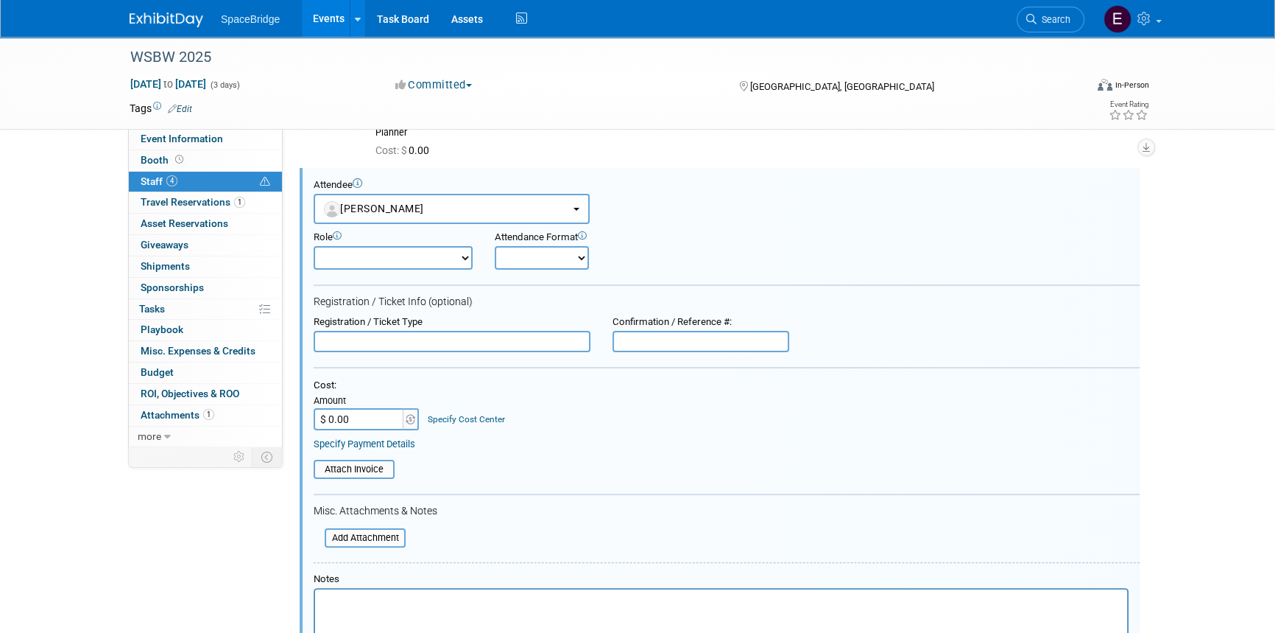
scroll to position [516, 0]
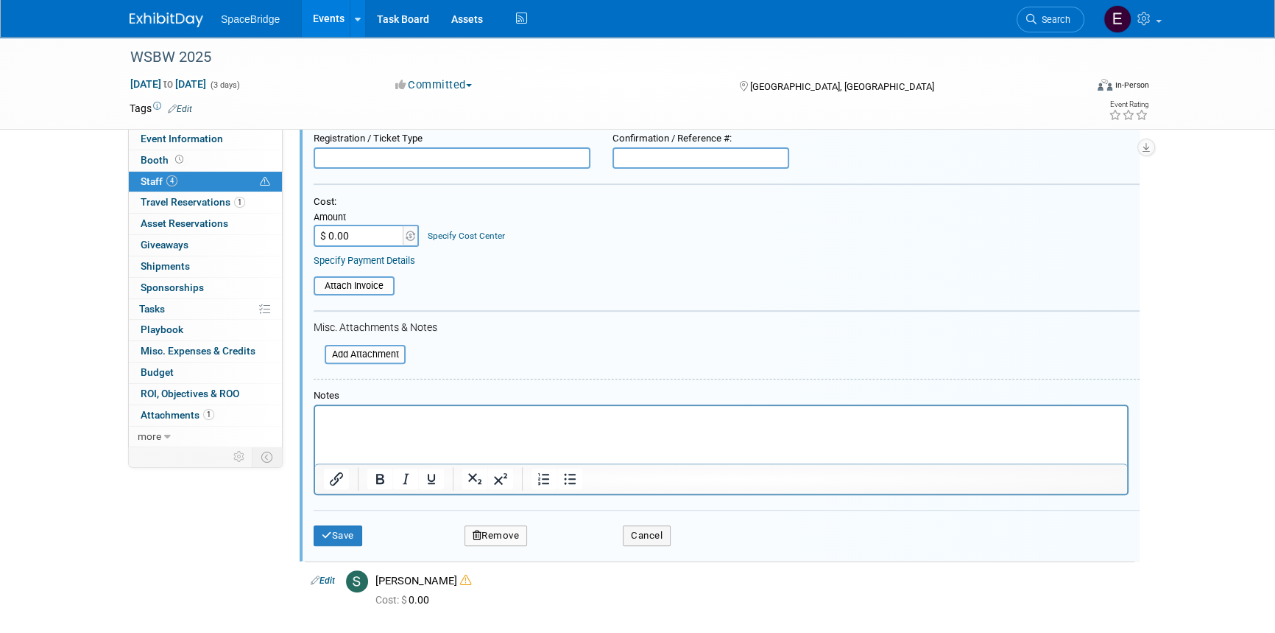
click at [496, 529] on button "Remove" at bounding box center [496, 535] width 63 height 21
click at [568, 549] on link "Yes" at bounding box center [575, 546] width 43 height 24
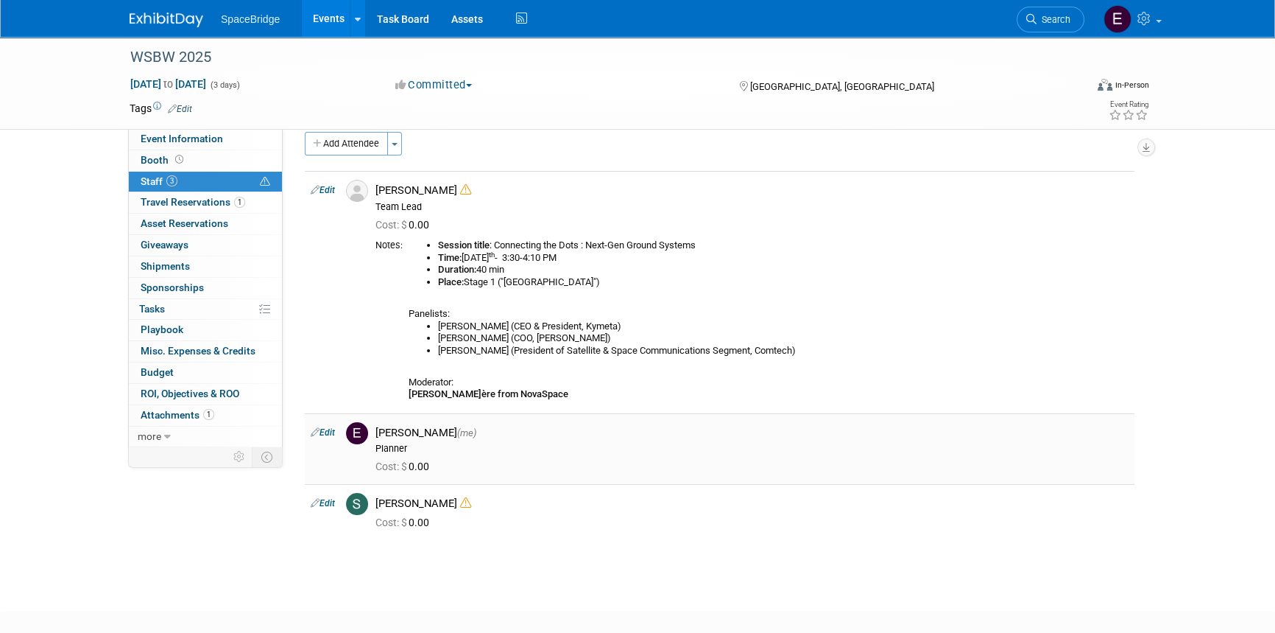
scroll to position [0, 0]
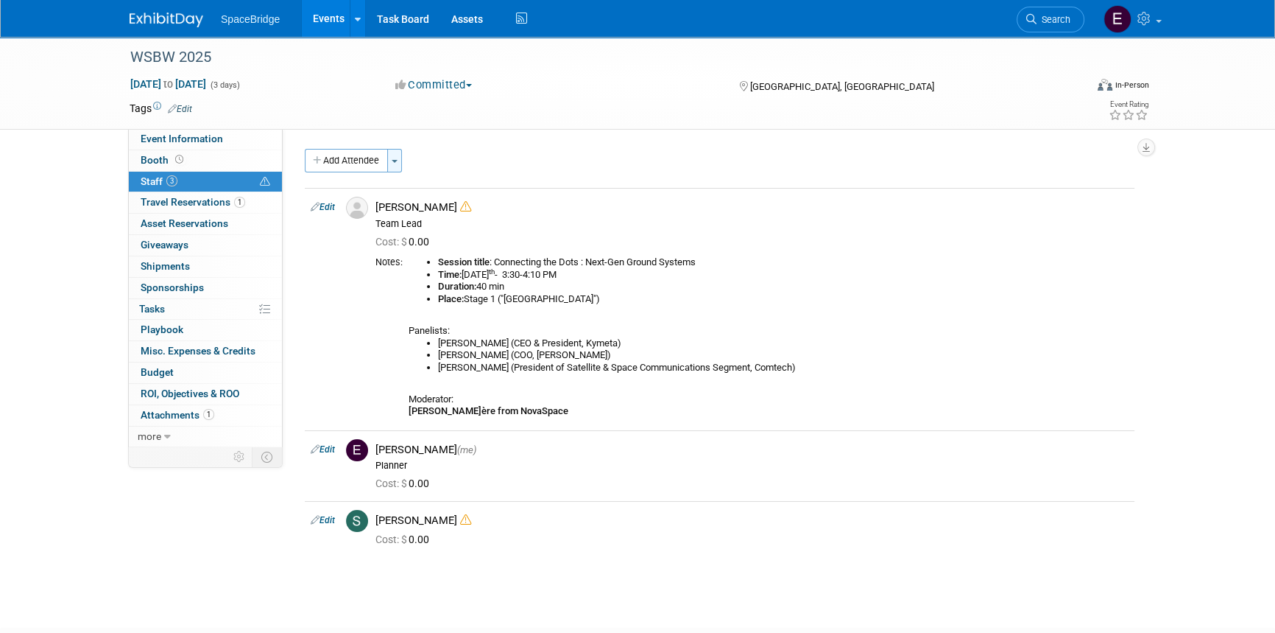
click at [390, 165] on button "Toggle Dropdown" at bounding box center [394, 161] width 15 height 24
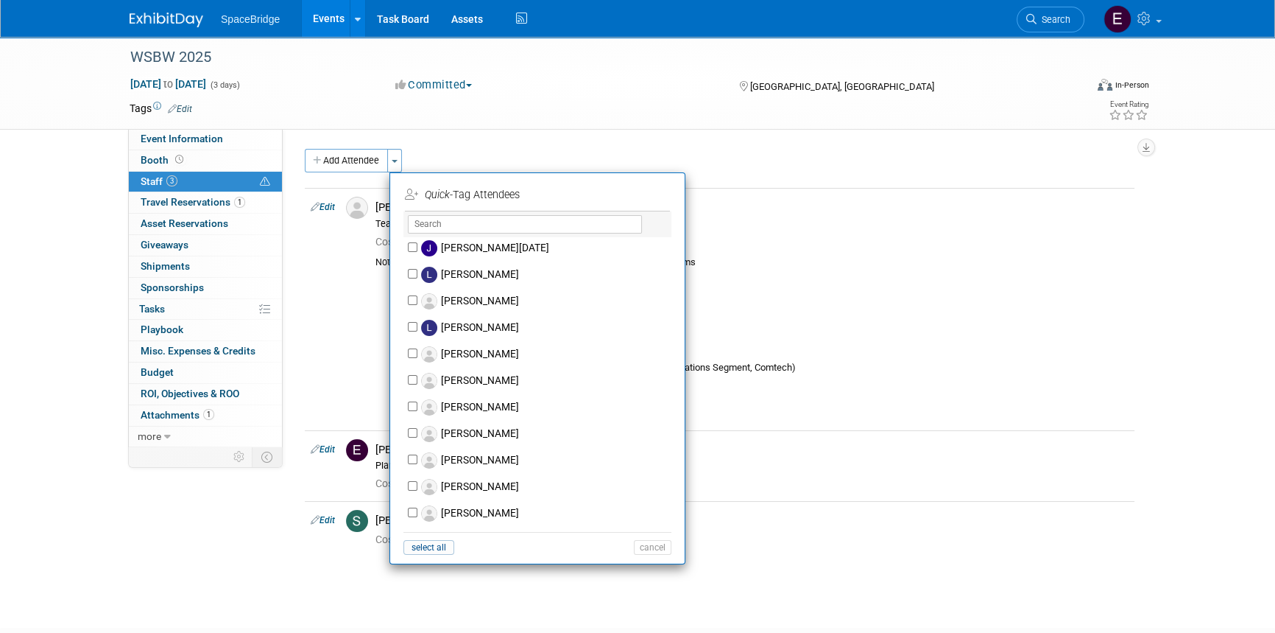
scroll to position [290, 0]
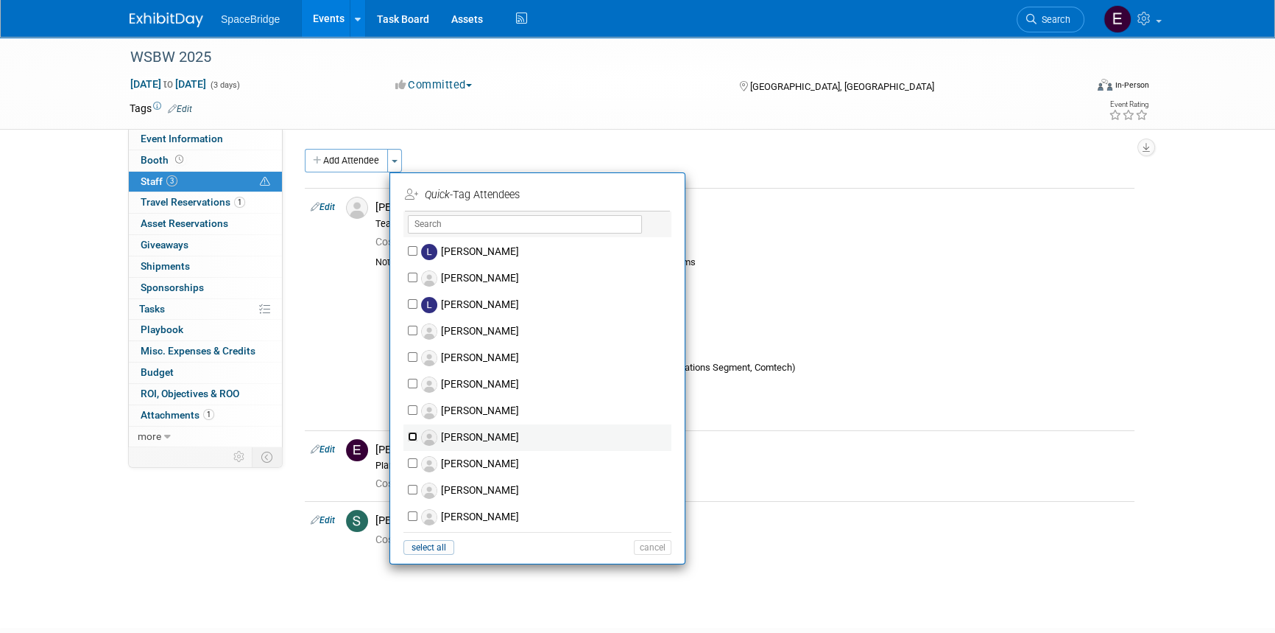
click at [409, 434] on input "[PERSON_NAME]" at bounding box center [413, 437] width 10 height 10
checkbox input "true"
click at [412, 465] on input "[PERSON_NAME]" at bounding box center [413, 463] width 10 height 10
checkbox input "true"
click at [642, 197] on button "Apply" at bounding box center [647, 194] width 45 height 21
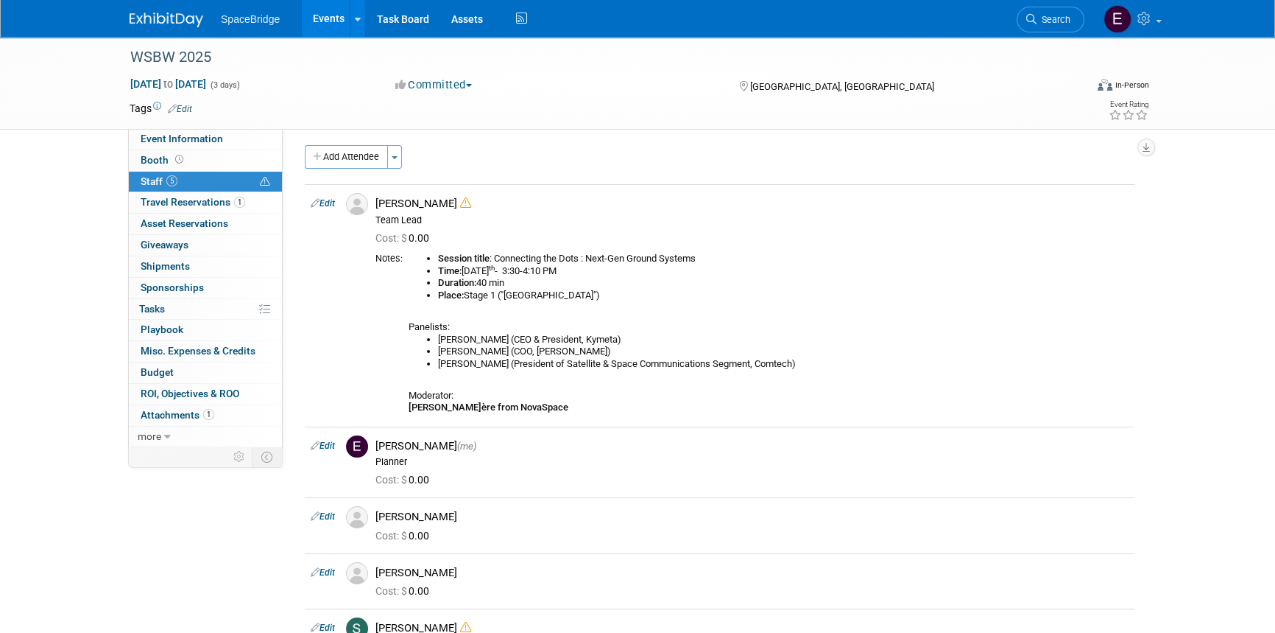
scroll to position [0, 0]
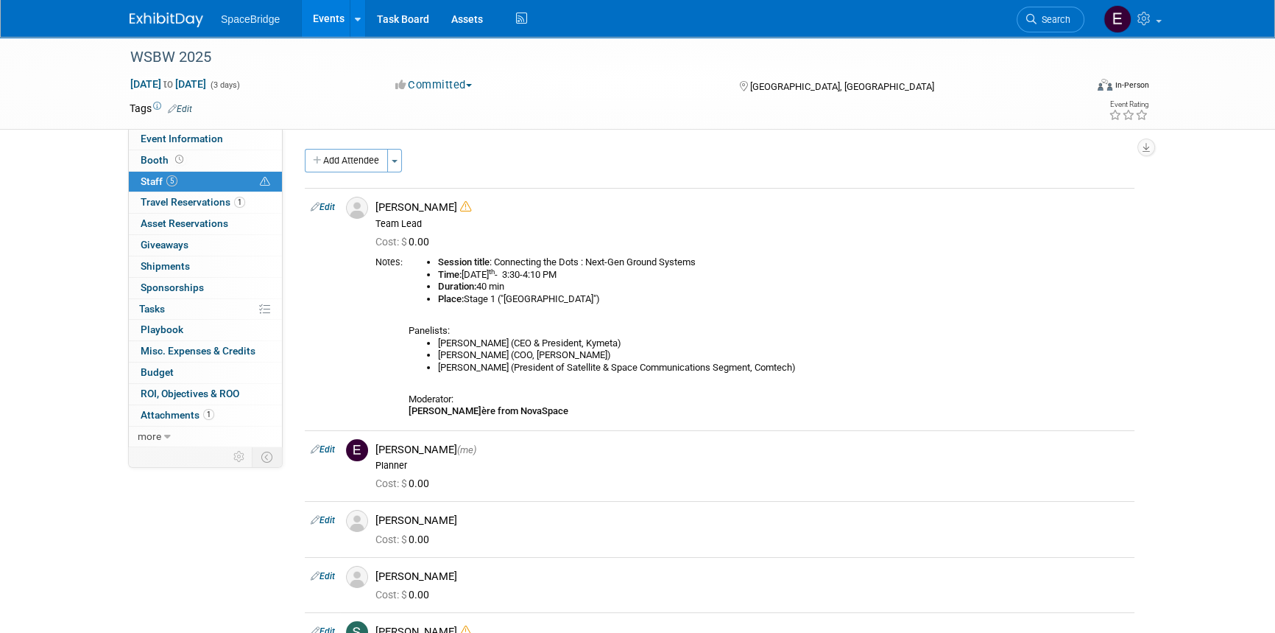
click at [182, 16] on img at bounding box center [167, 20] width 74 height 15
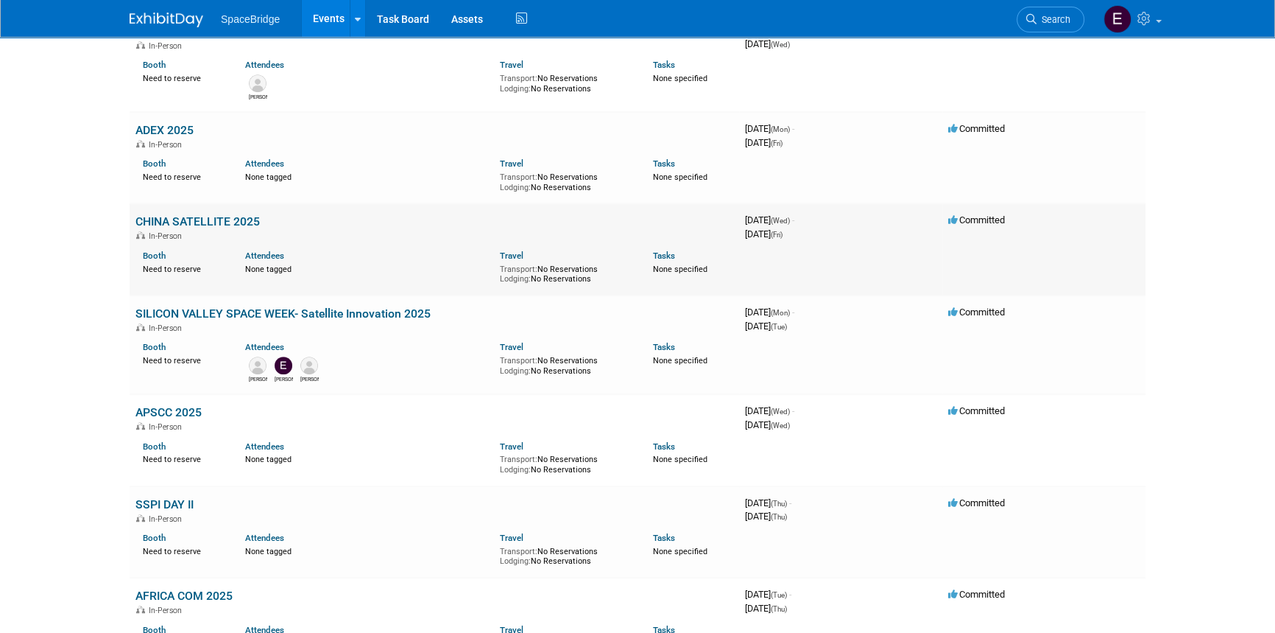
scroll to position [1071, 0]
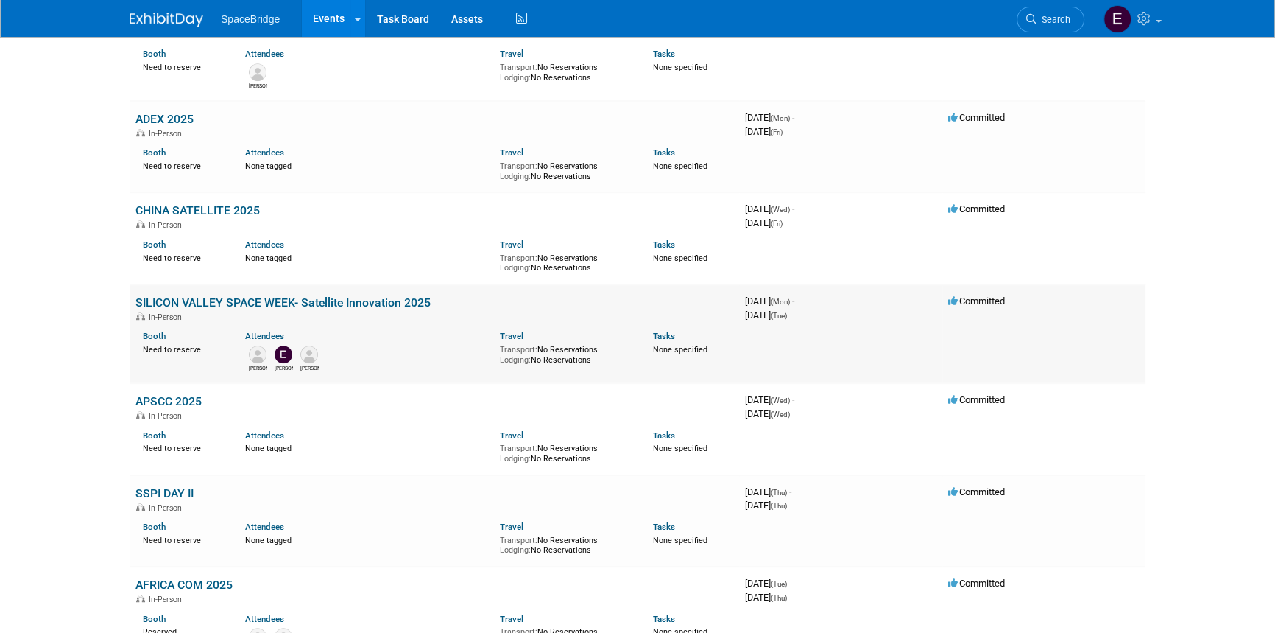
click at [367, 291] on td "SILICON VALLEY SPACE WEEK- Satellite Innovation 2025 In-Person Booth Need to re…" at bounding box center [435, 333] width 610 height 99
click at [378, 301] on link "SILICON VALLEY SPACE WEEK- Satellite Innovation 2025" at bounding box center [282, 302] width 295 height 14
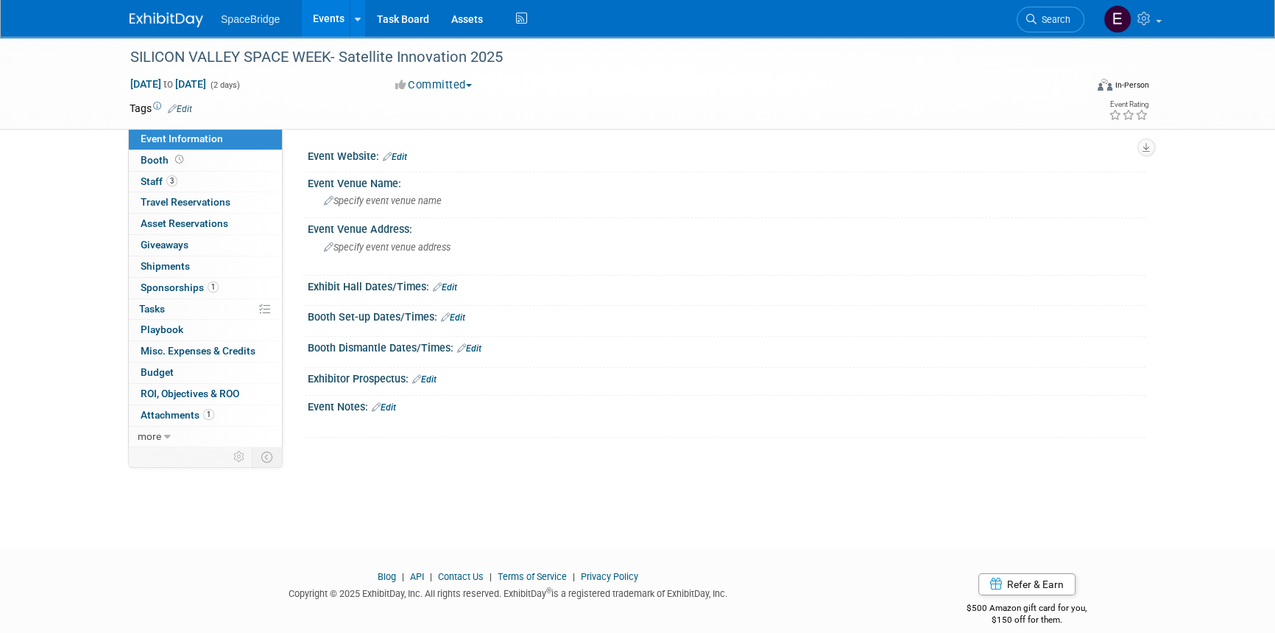
click at [177, 15] on img at bounding box center [167, 20] width 74 height 15
